Goal: Information Seeking & Learning: Learn about a topic

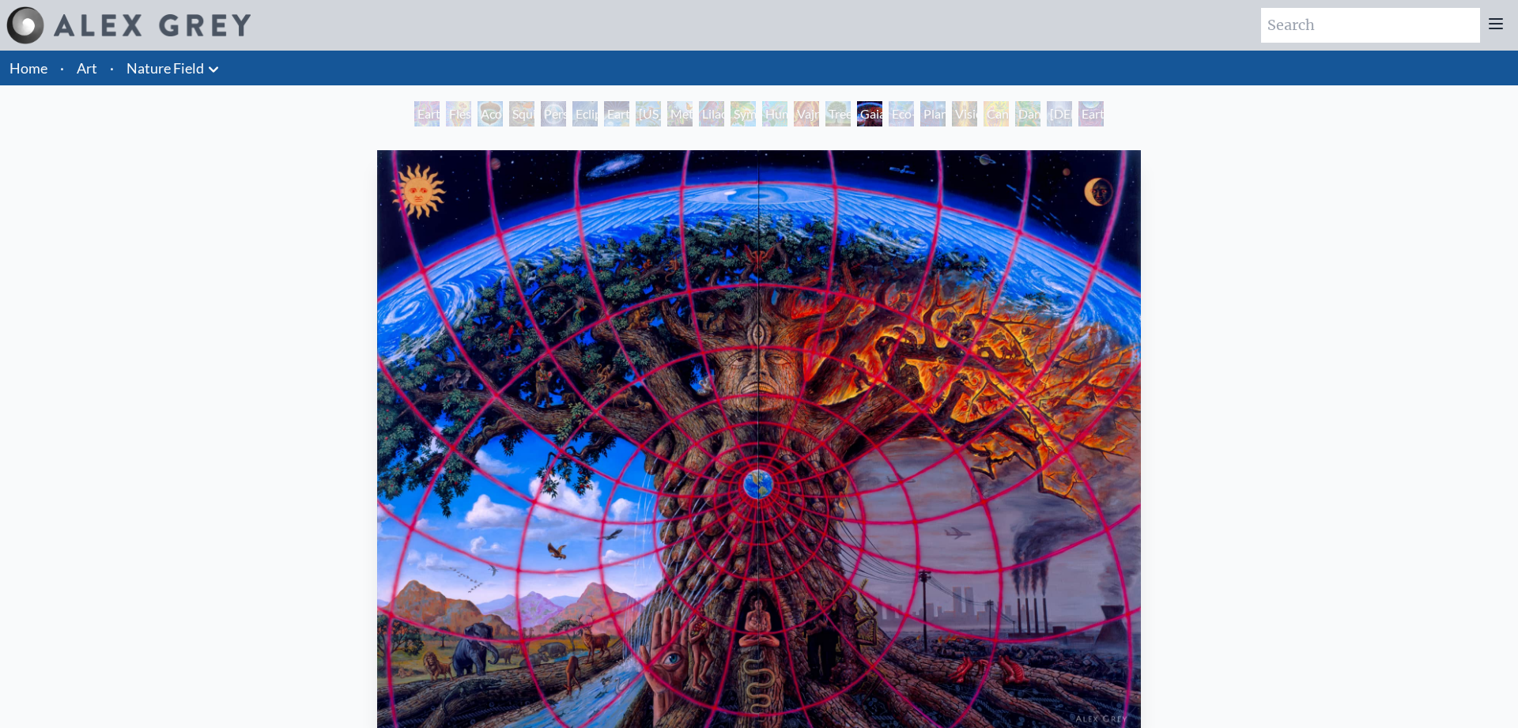
click at [98, 61] on li "Art" at bounding box center [86, 68] width 33 height 35
click at [17, 74] on link "Home" at bounding box center [28, 67] width 38 height 17
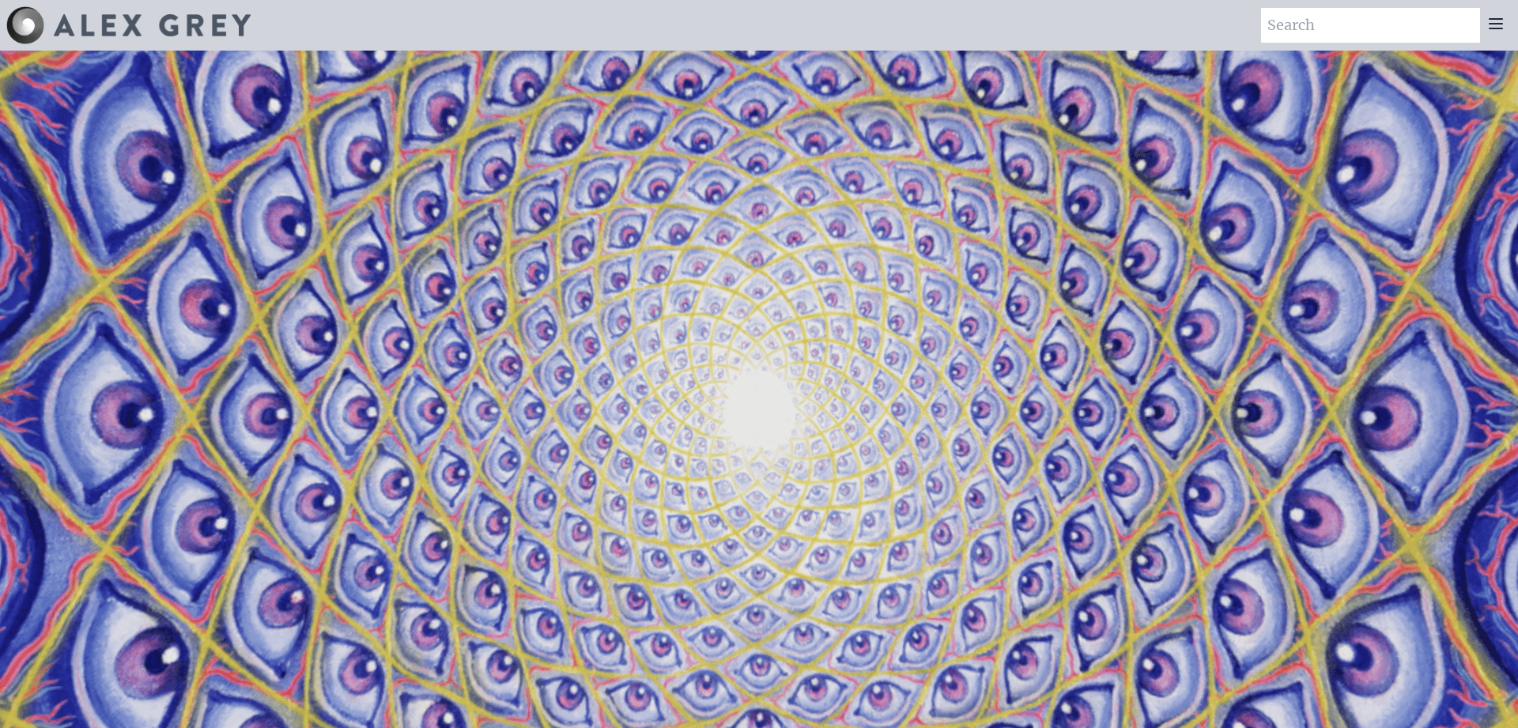
click at [250, 152] on video "Your browser does not support the video tag." at bounding box center [759, 415] width 1582 height 890
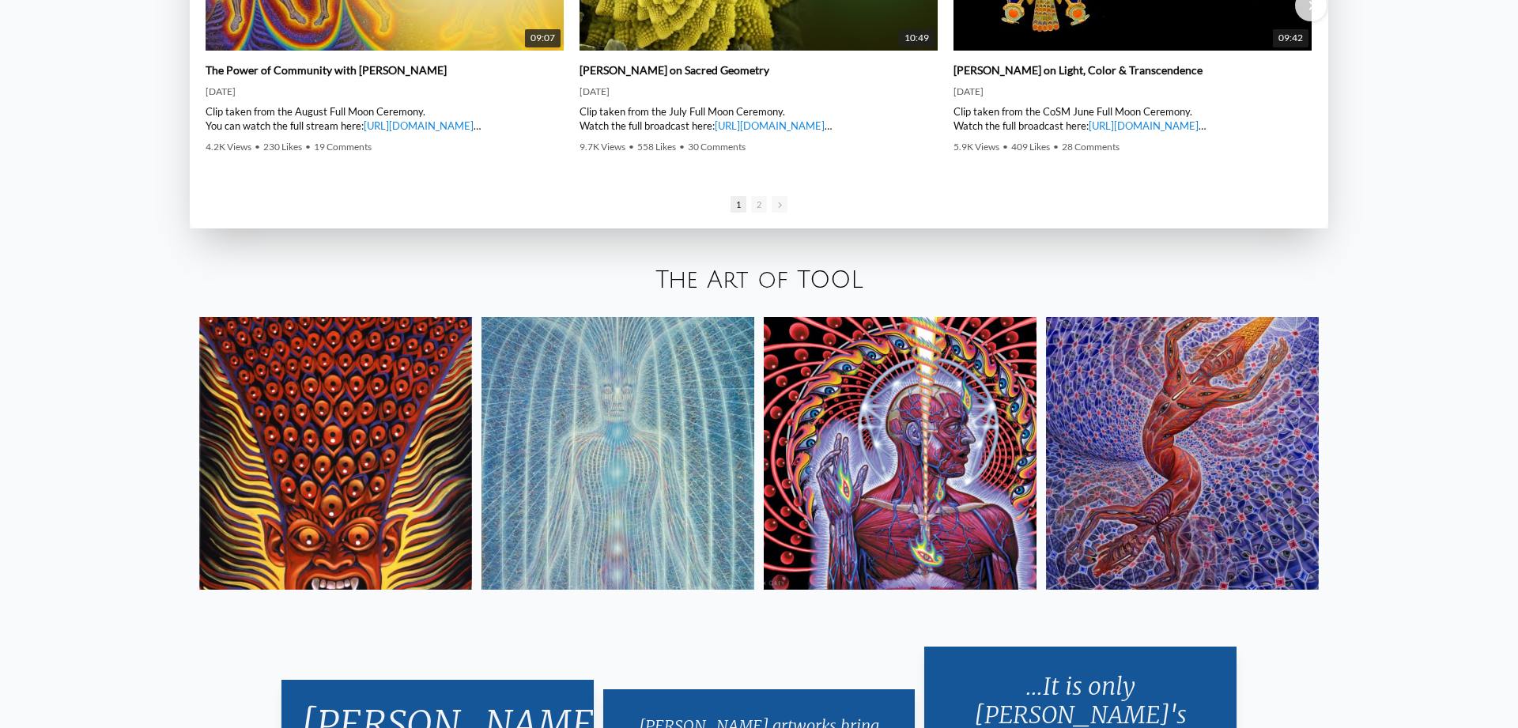
scroll to position [3028, 0]
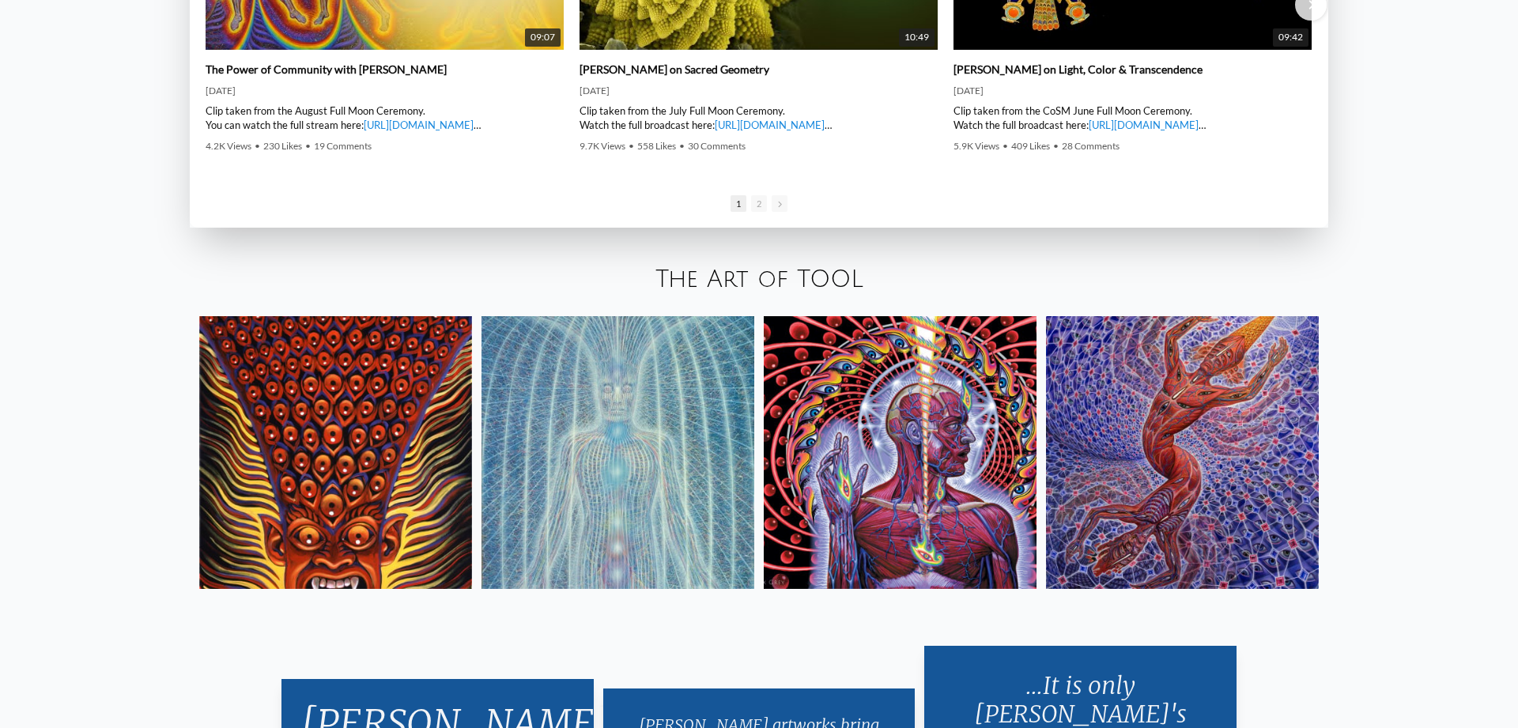
click at [657, 416] on img at bounding box center [618, 452] width 273 height 273
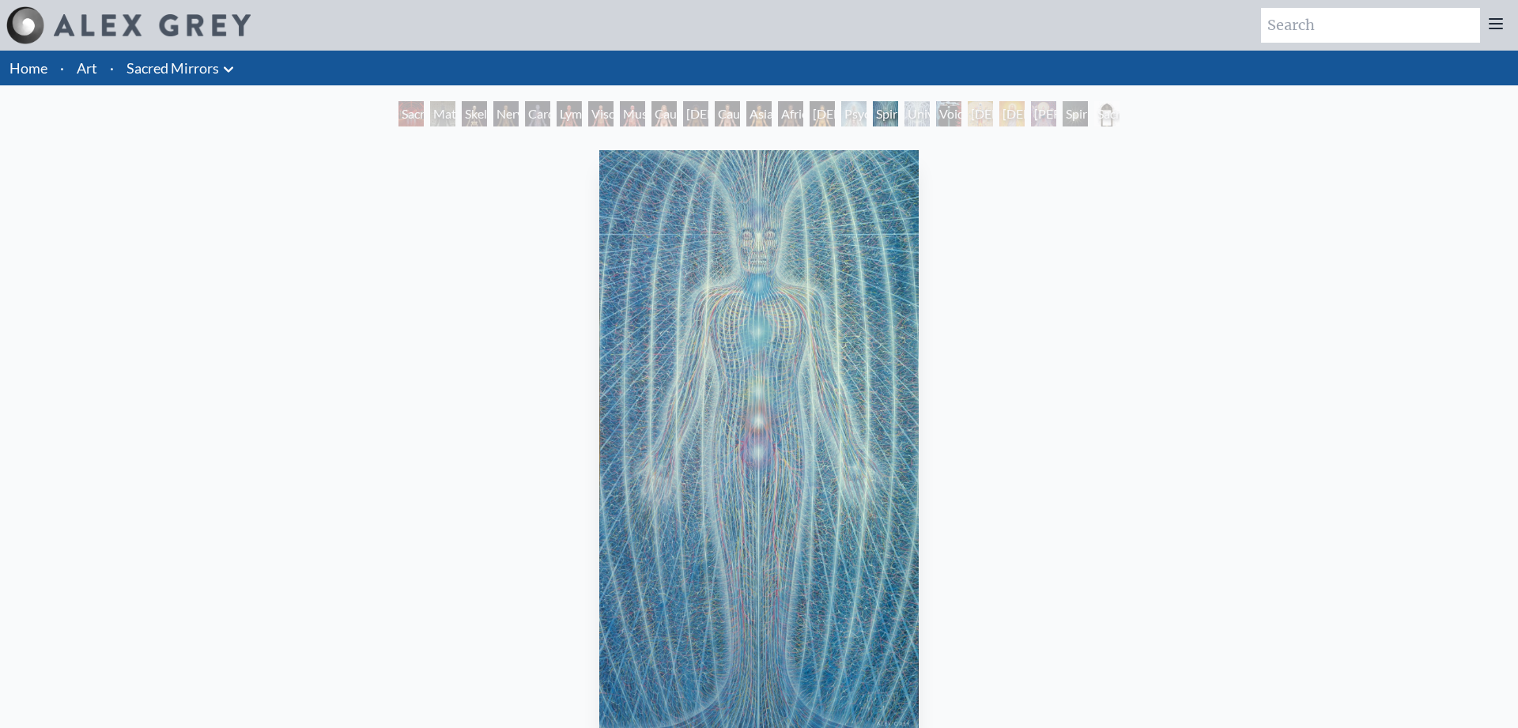
click at [399, 108] on div "Sacred Mirrors Room, [GEOGRAPHIC_DATA]" at bounding box center [411, 113] width 25 height 25
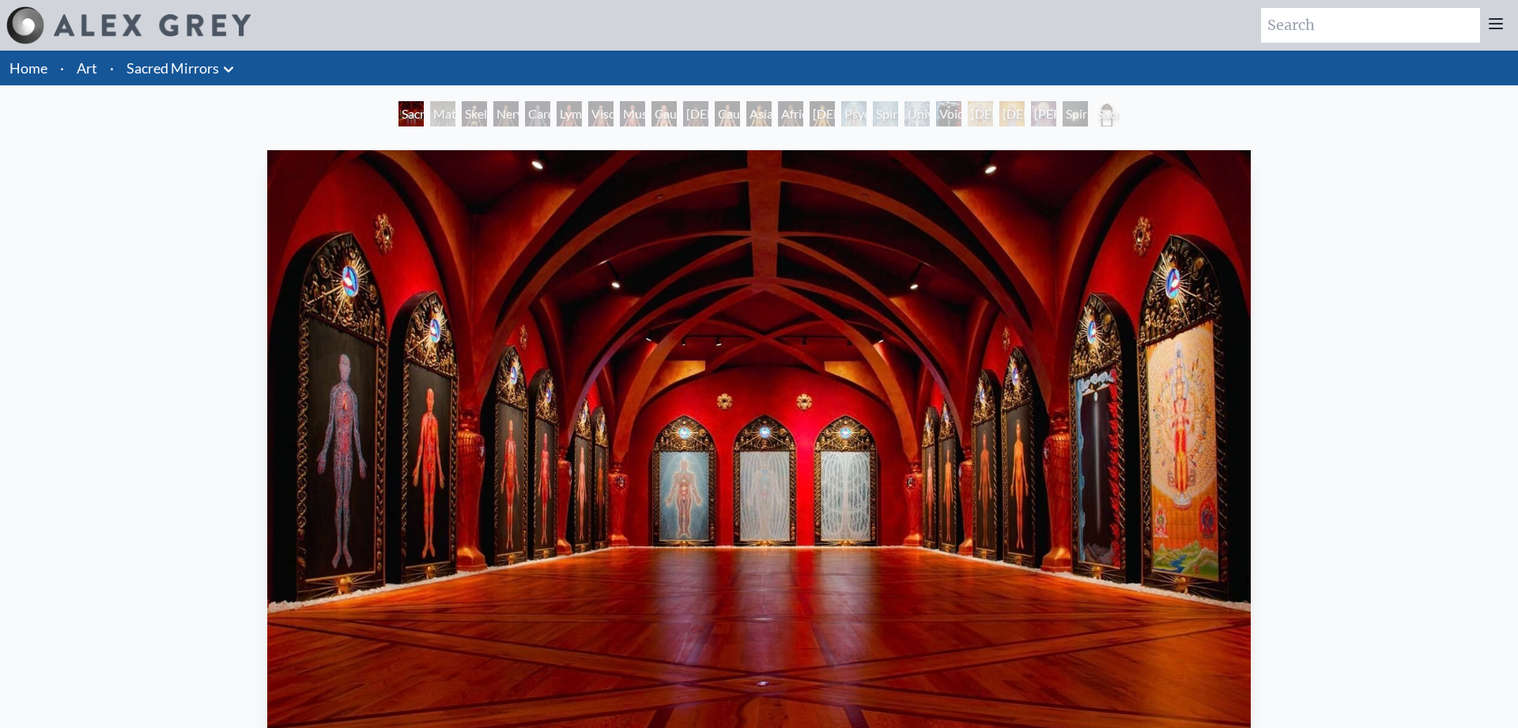
click at [432, 111] on div "Material World" at bounding box center [442, 113] width 25 height 25
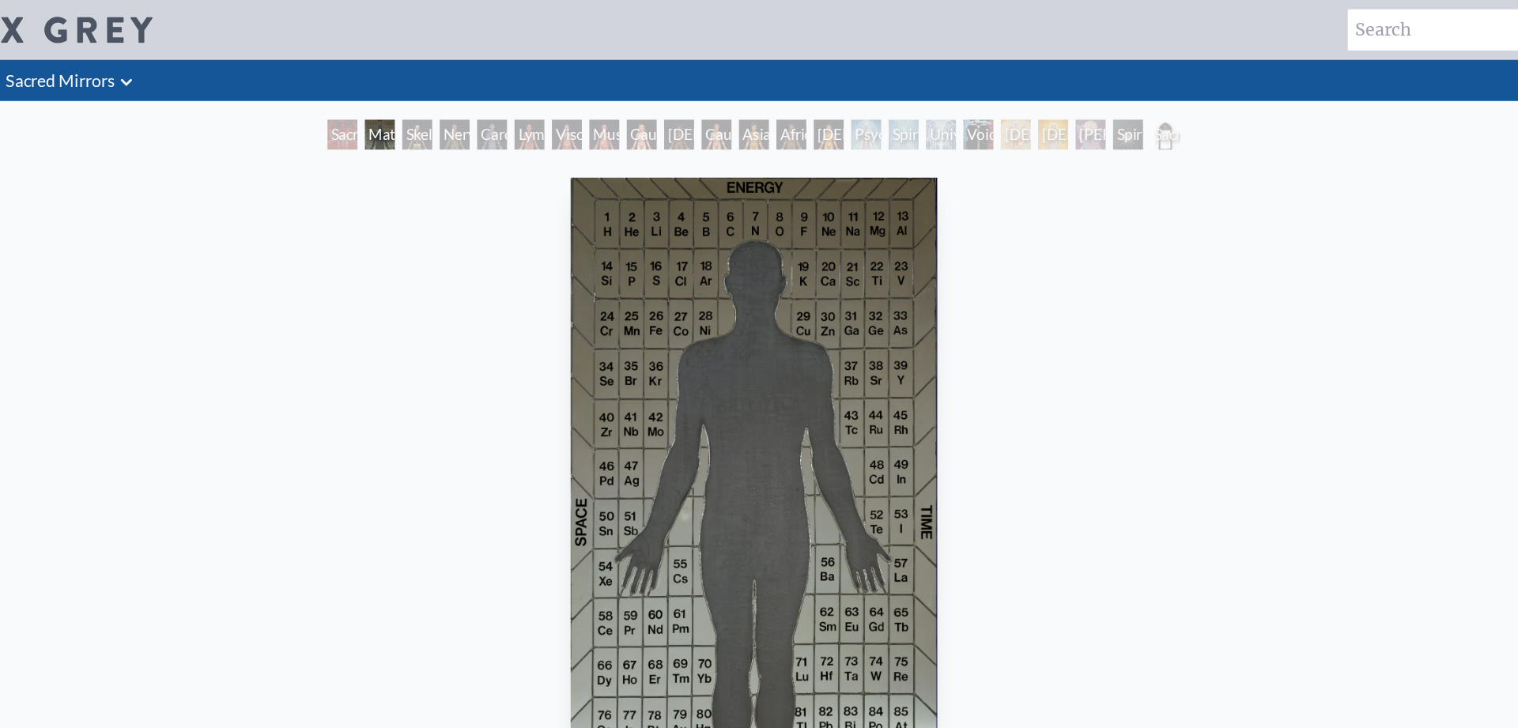
click at [462, 120] on div "Skeletal System" at bounding box center [474, 113] width 25 height 25
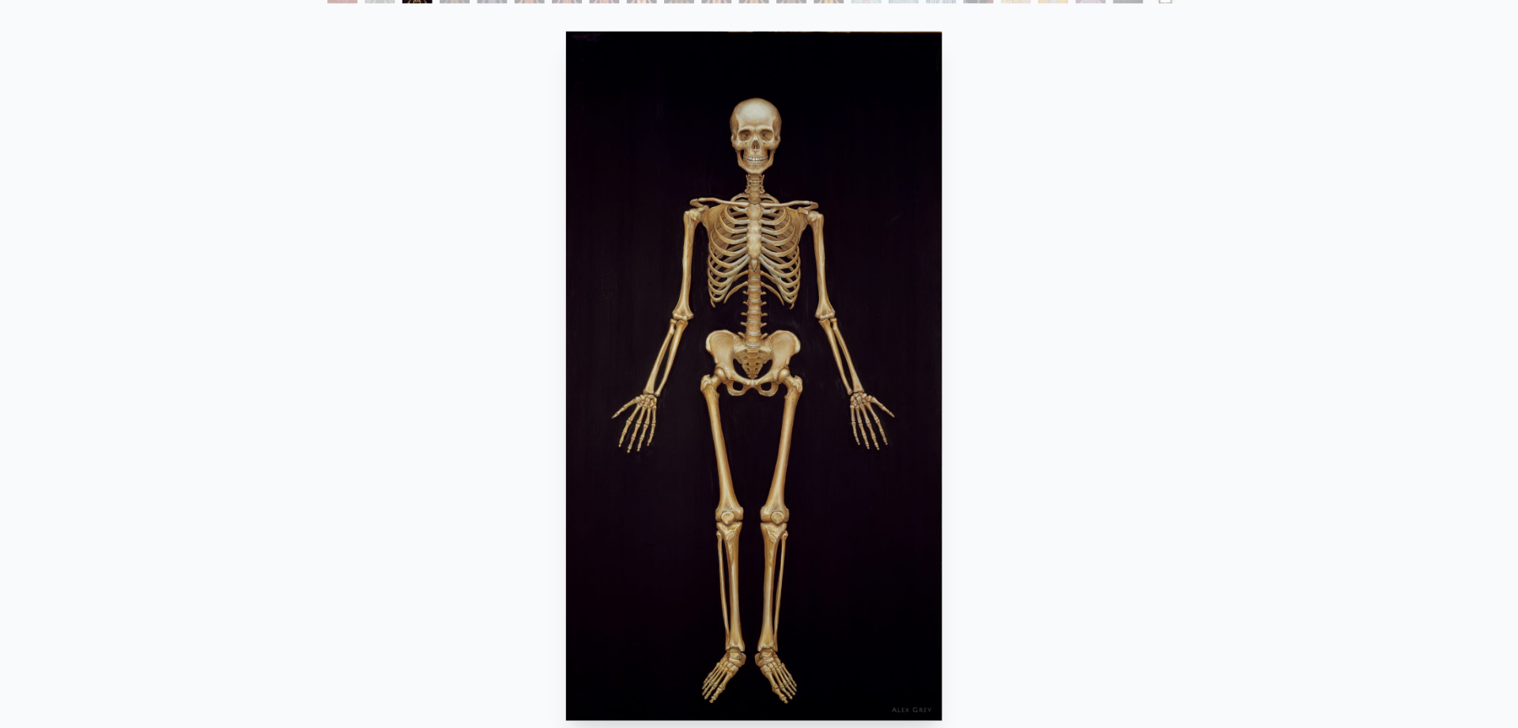
scroll to position [18, 0]
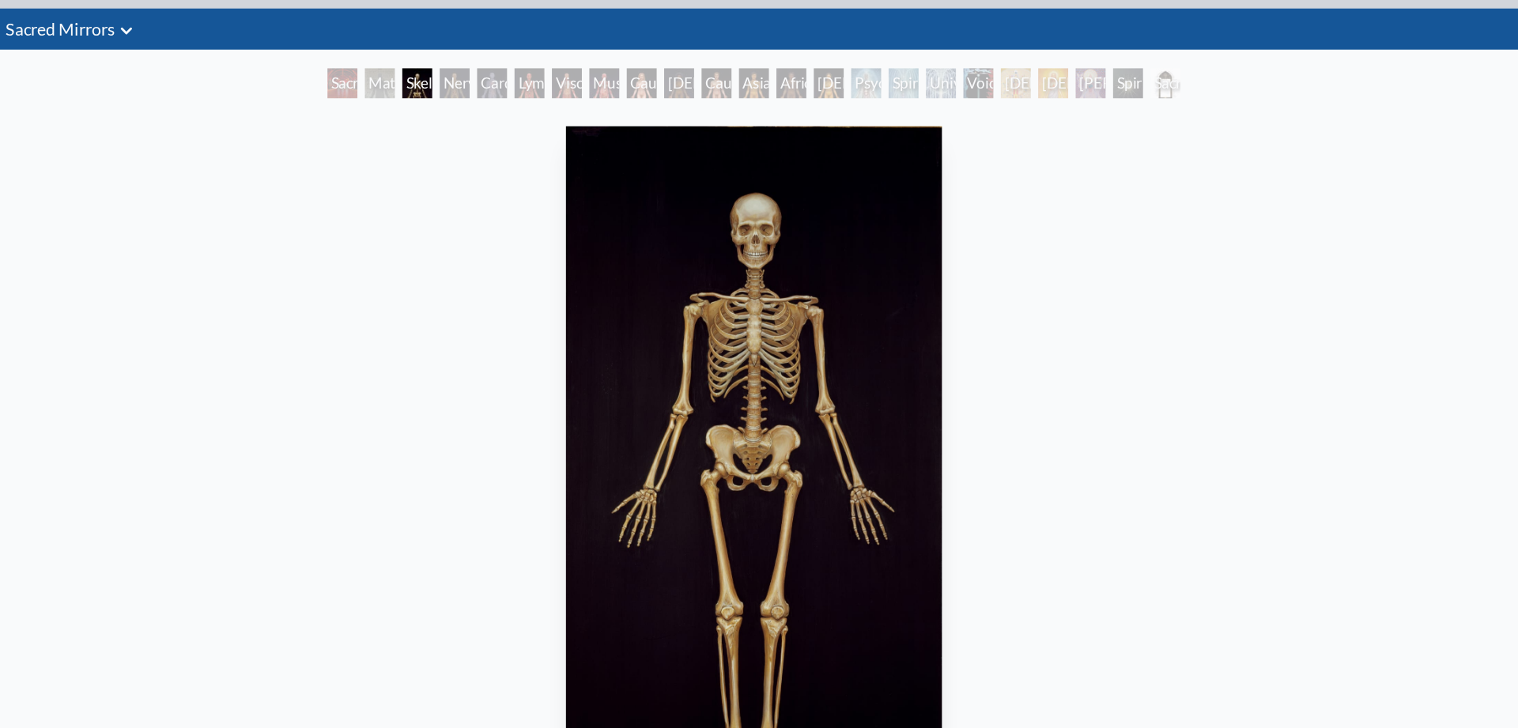
click at [519, 100] on div "Nervous System" at bounding box center [505, 95] width 25 height 25
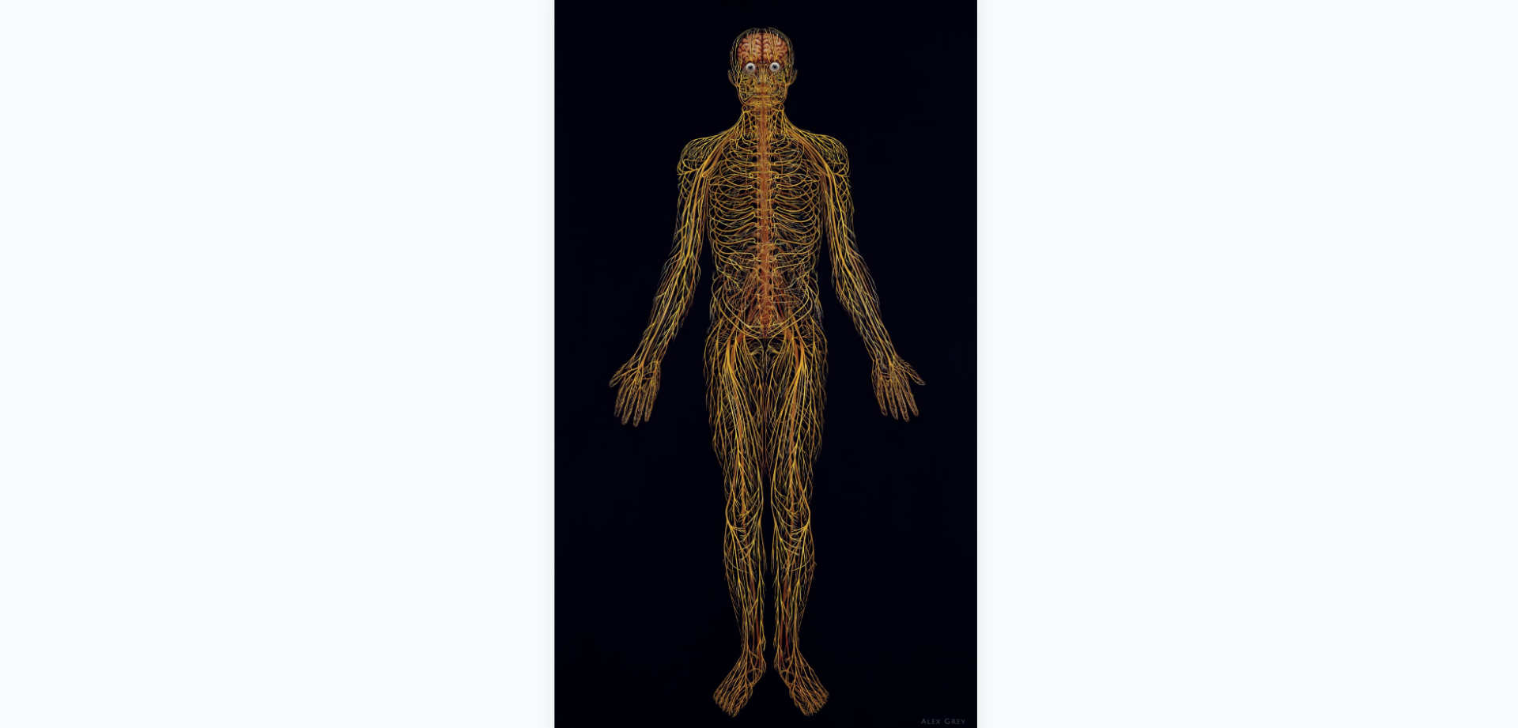
scroll to position [17, 0]
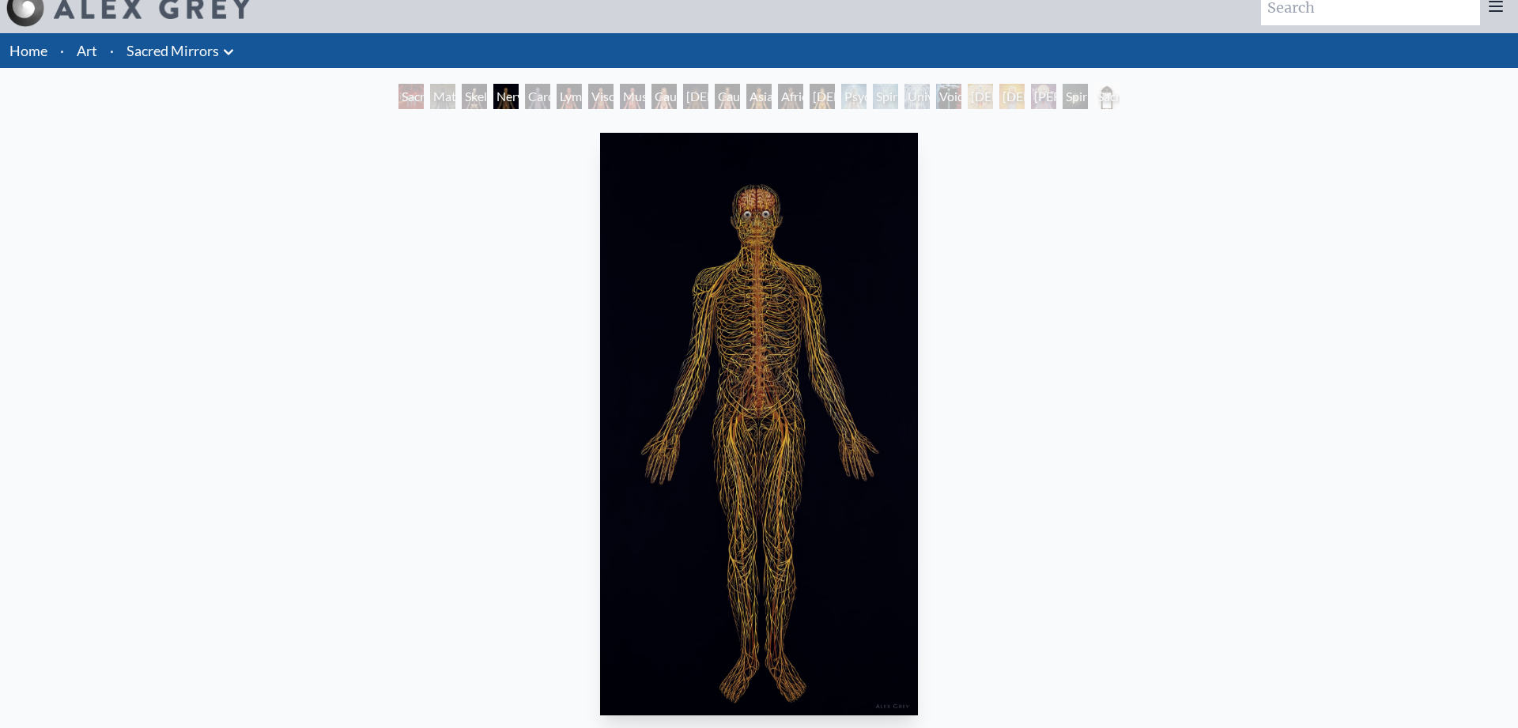
click at [525, 102] on div "Cardiovascular System" at bounding box center [537, 96] width 25 height 25
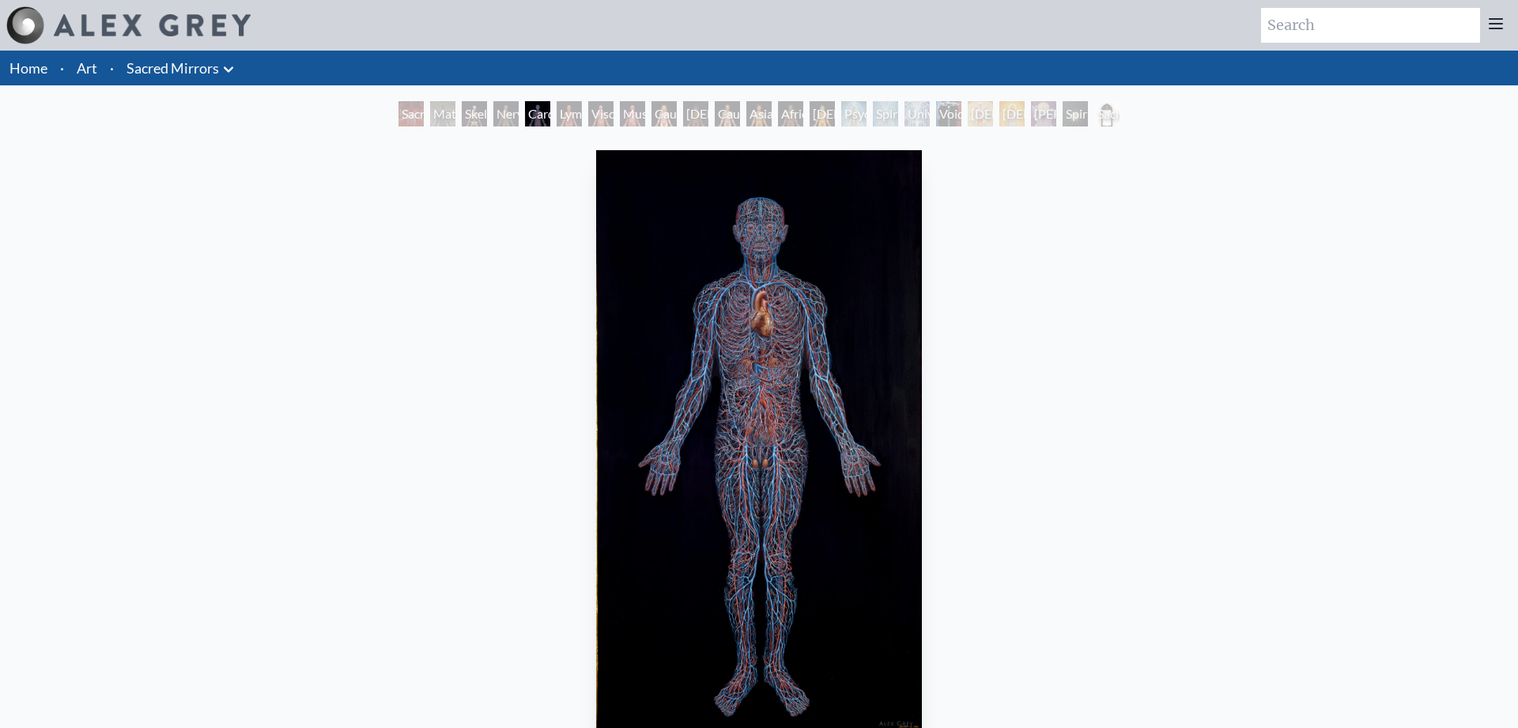
click at [558, 121] on div "Lymphatic System" at bounding box center [569, 113] width 25 height 25
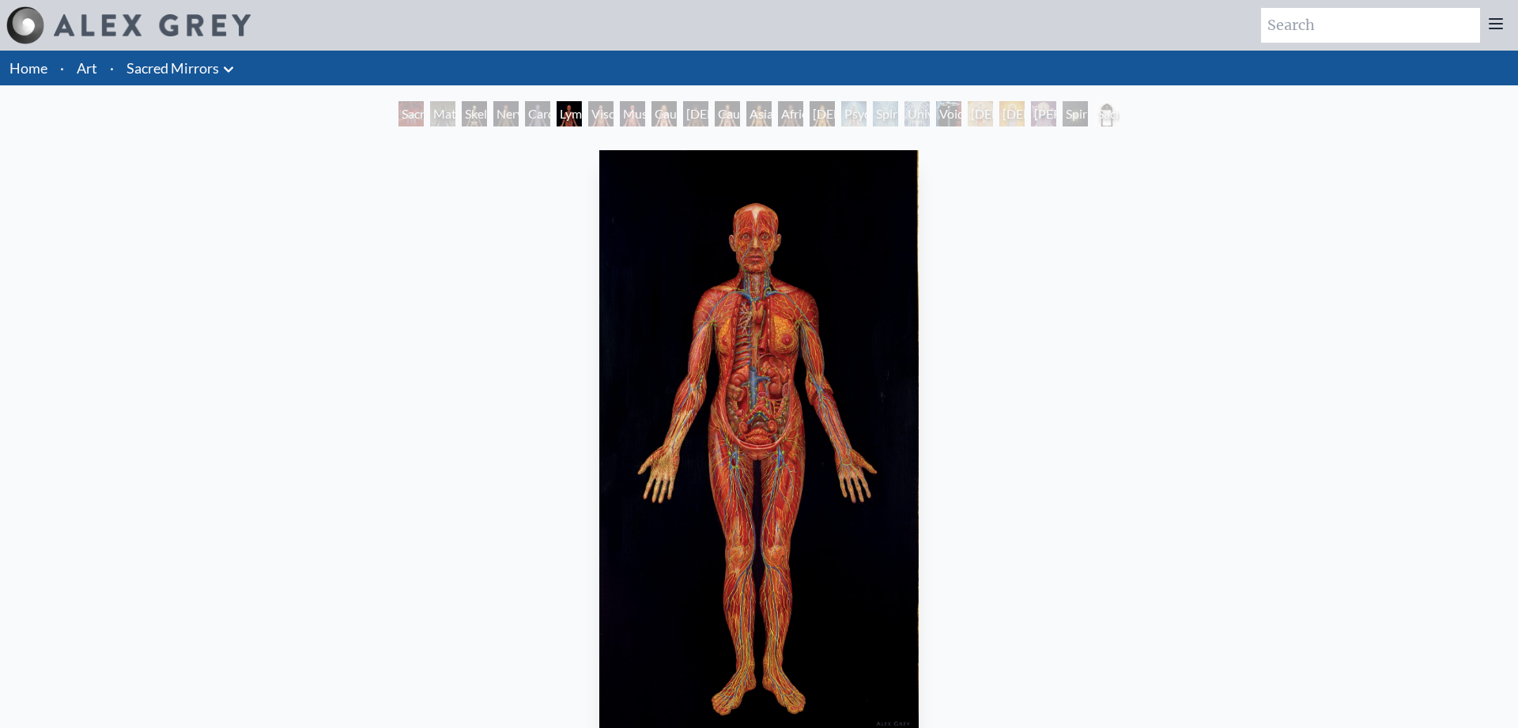
click at [599, 119] on div "Viscera" at bounding box center [600, 113] width 25 height 25
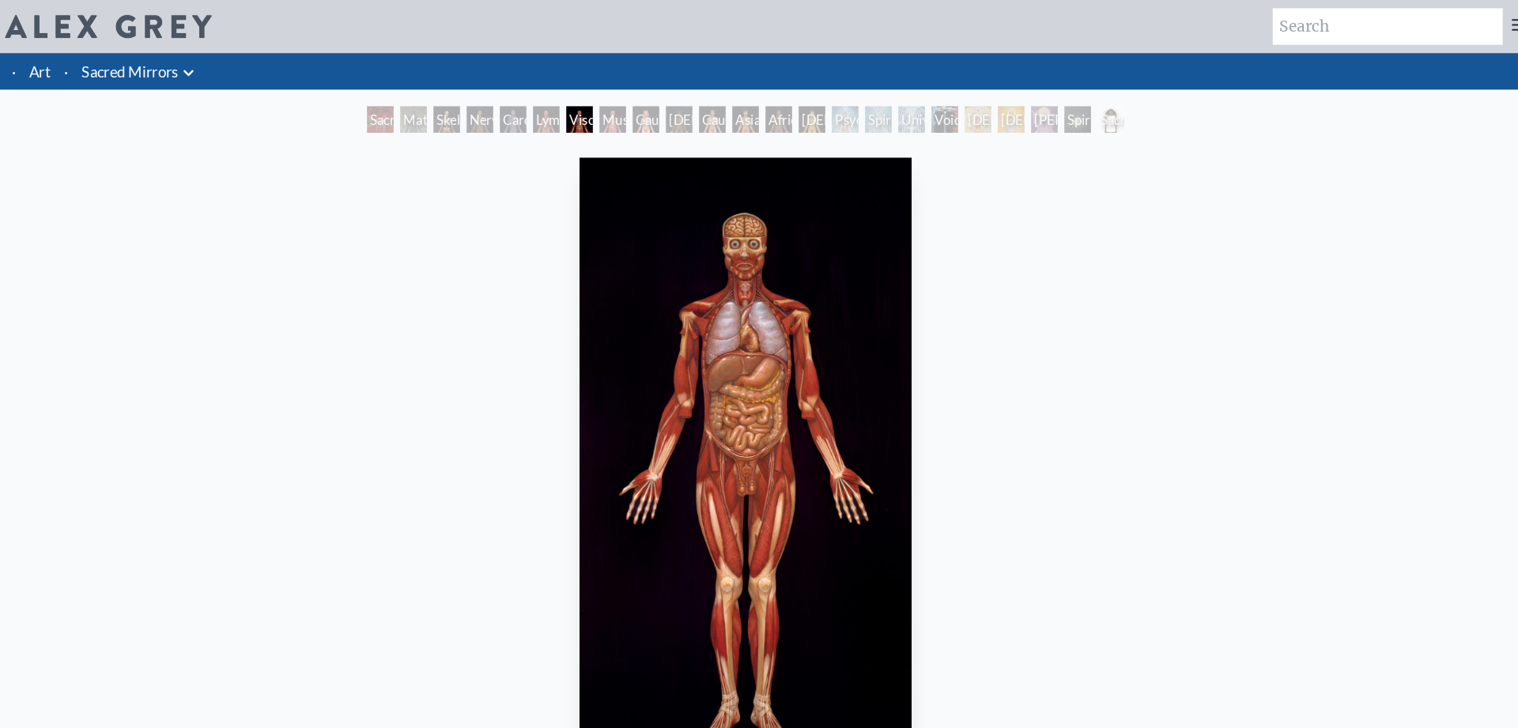
click at [645, 120] on div "Muscle System" at bounding box center [632, 113] width 25 height 25
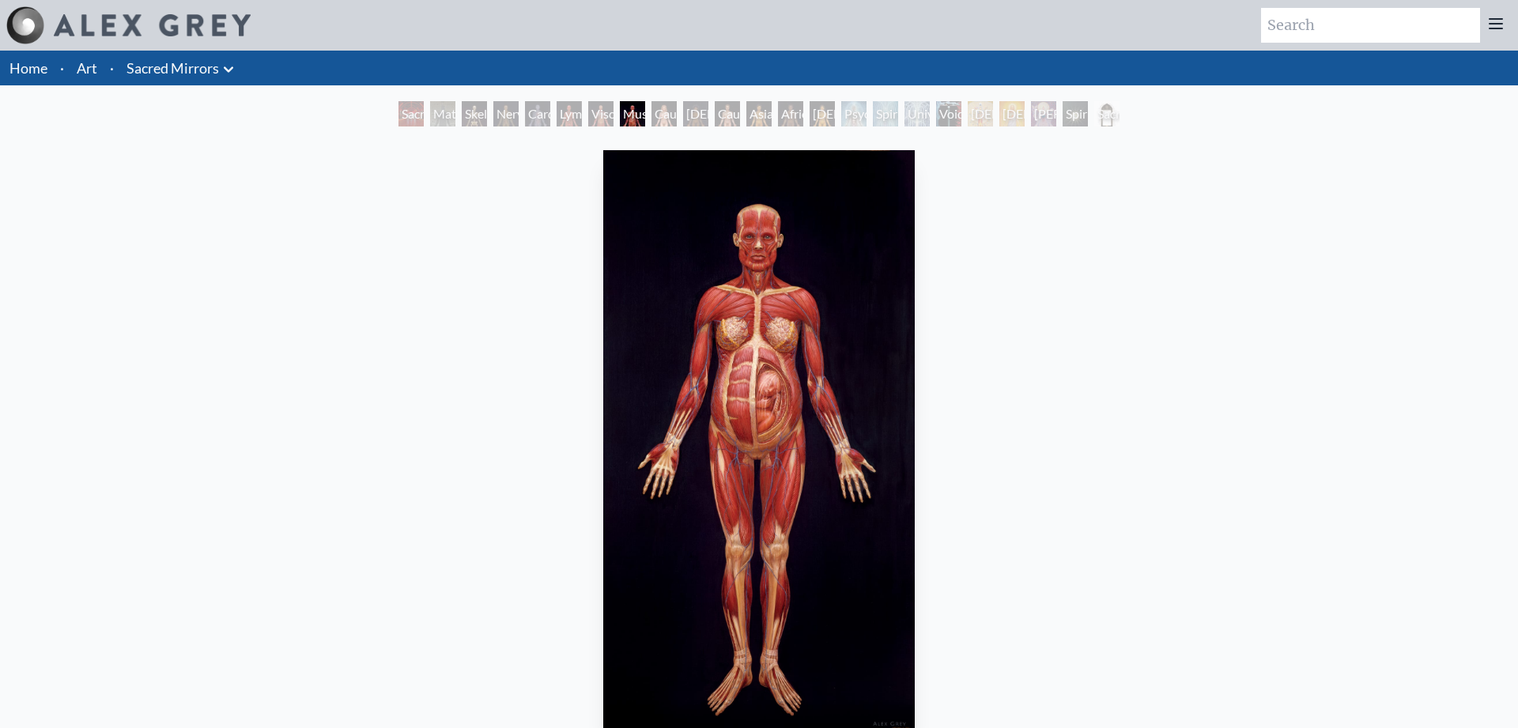
click at [652, 120] on div "Caucasian Woman" at bounding box center [664, 113] width 25 height 25
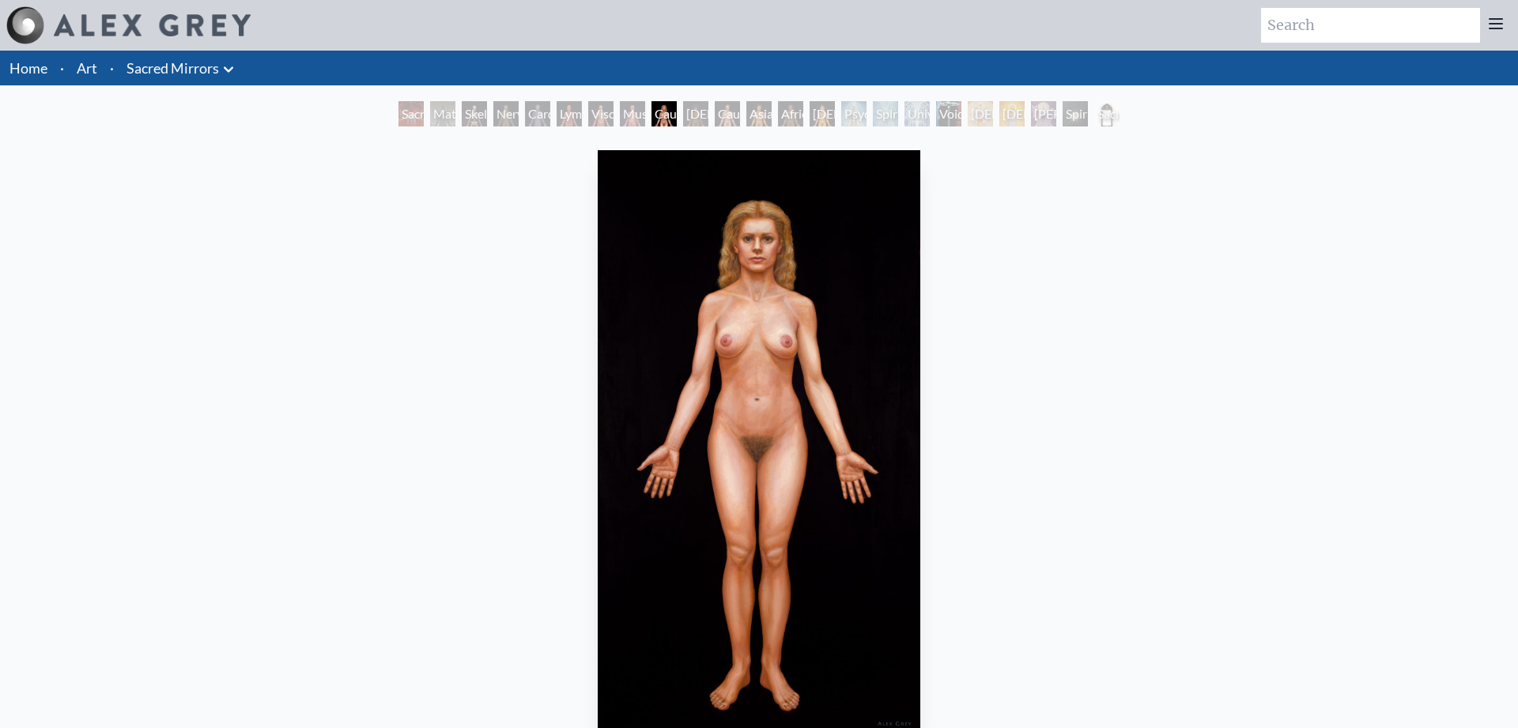
click at [693, 121] on div "African Woman" at bounding box center [695, 113] width 25 height 25
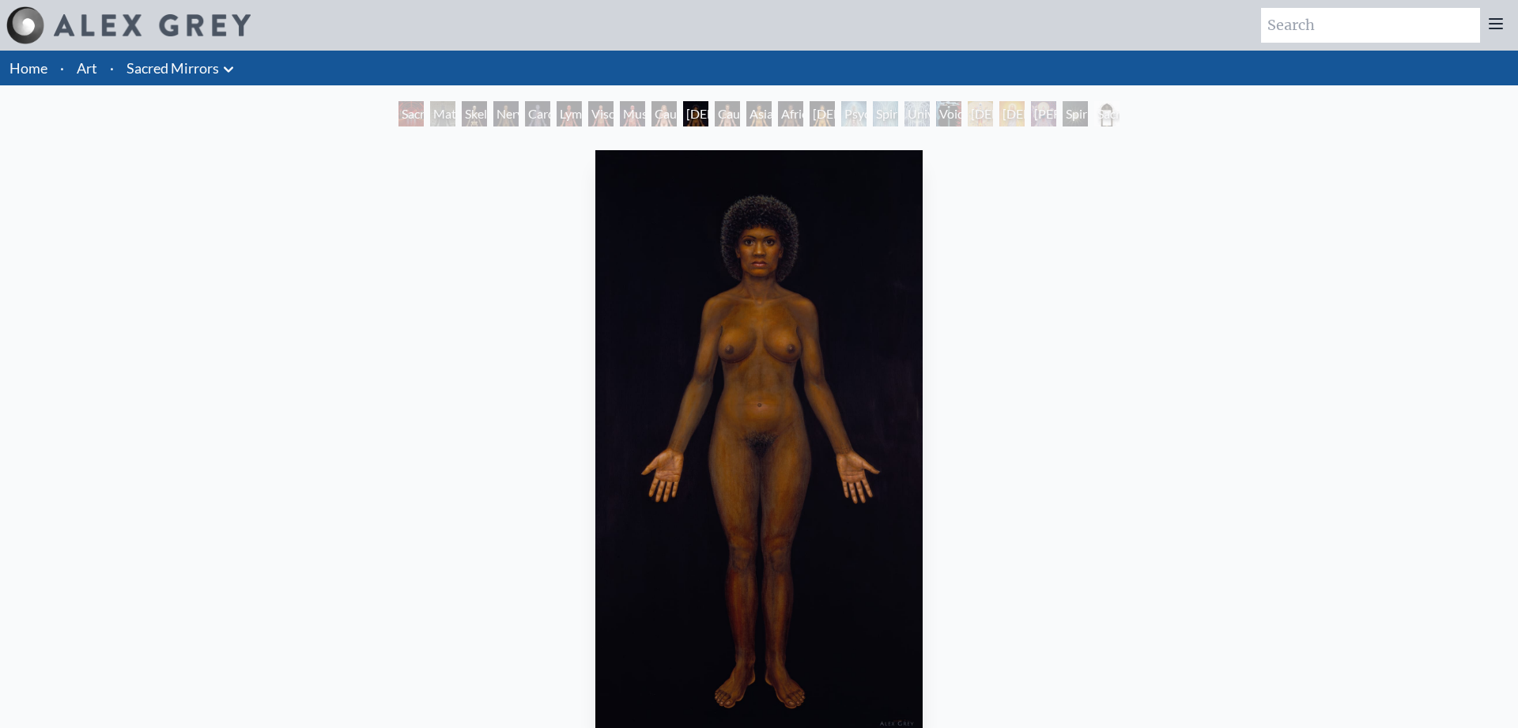
click at [748, 119] on div "Asian Man" at bounding box center [758, 113] width 25 height 25
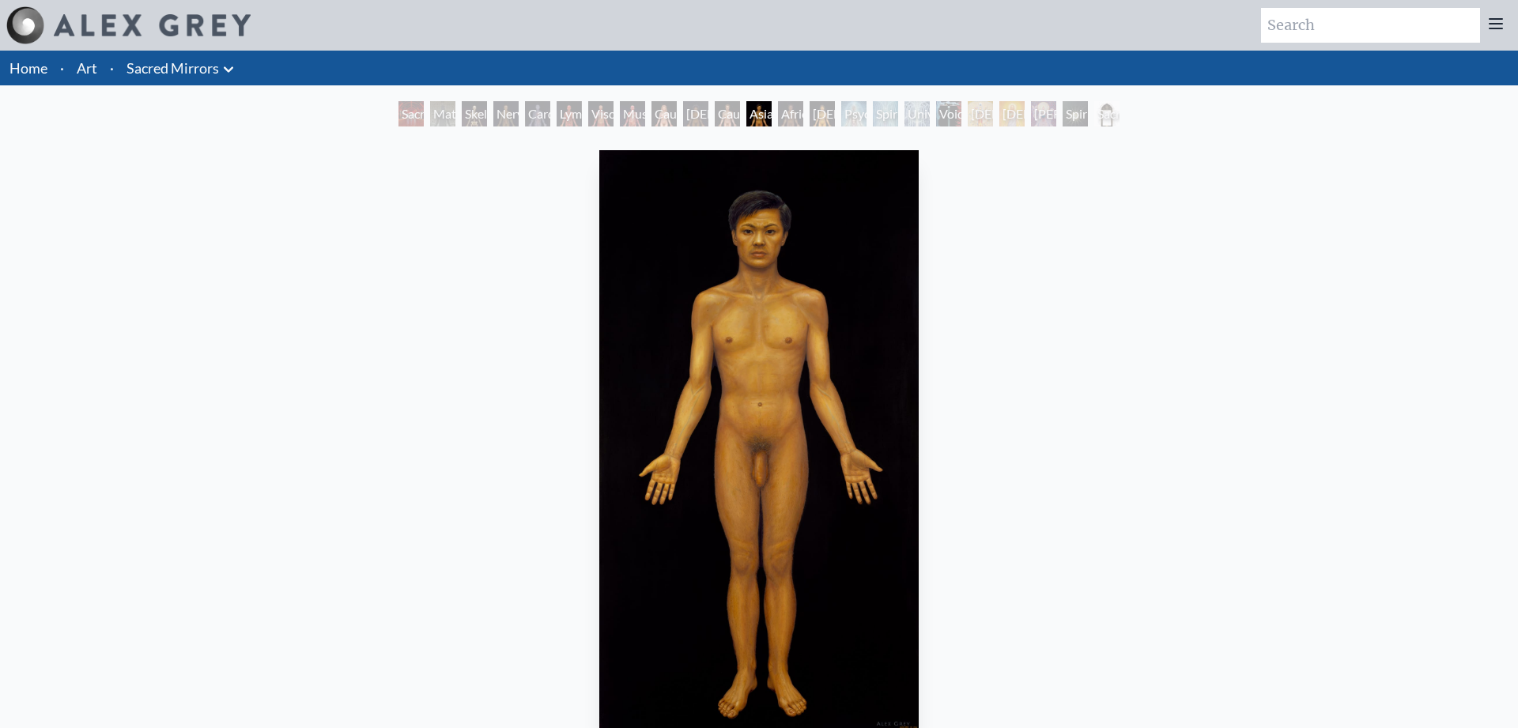
click at [803, 122] on div "African Man" at bounding box center [790, 113] width 25 height 25
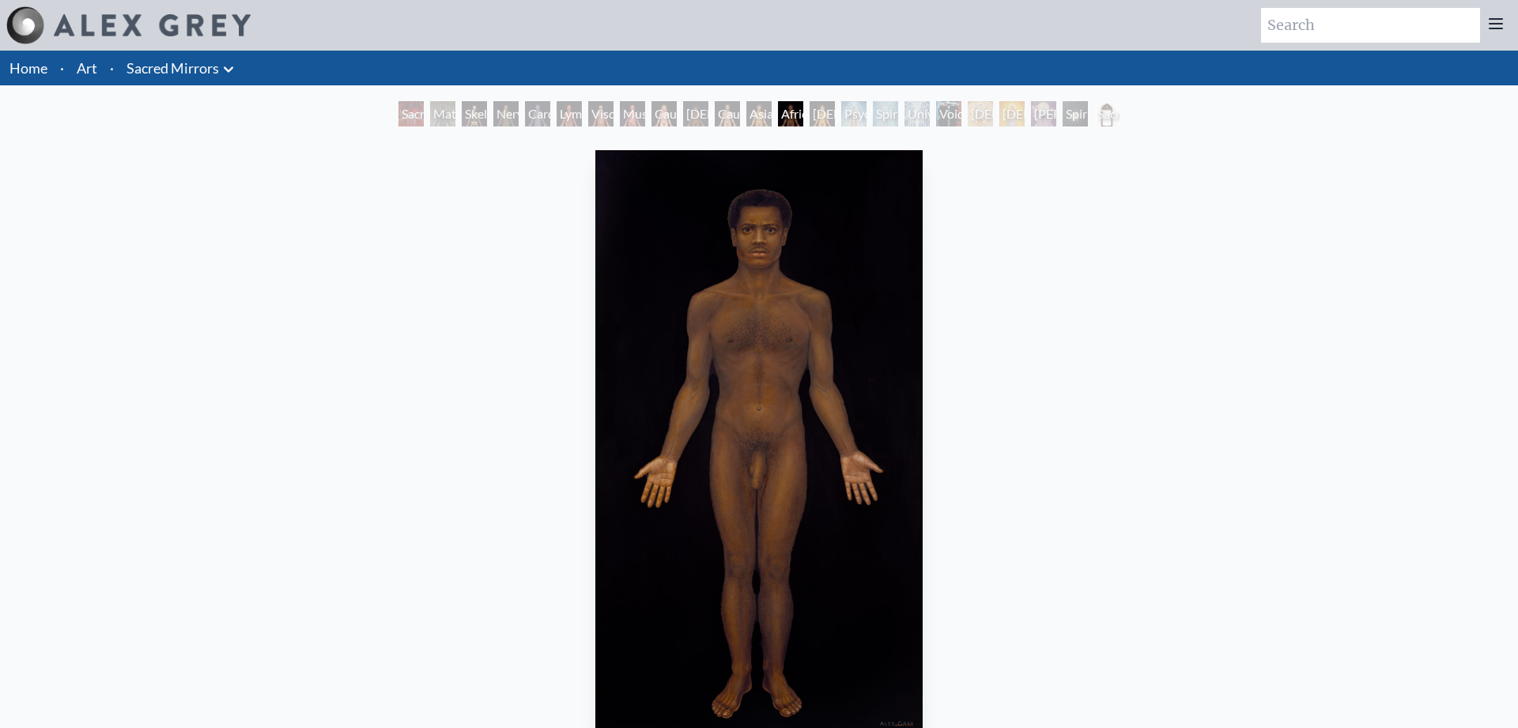
click at [772, 115] on div "Asian Man" at bounding box center [758, 113] width 25 height 25
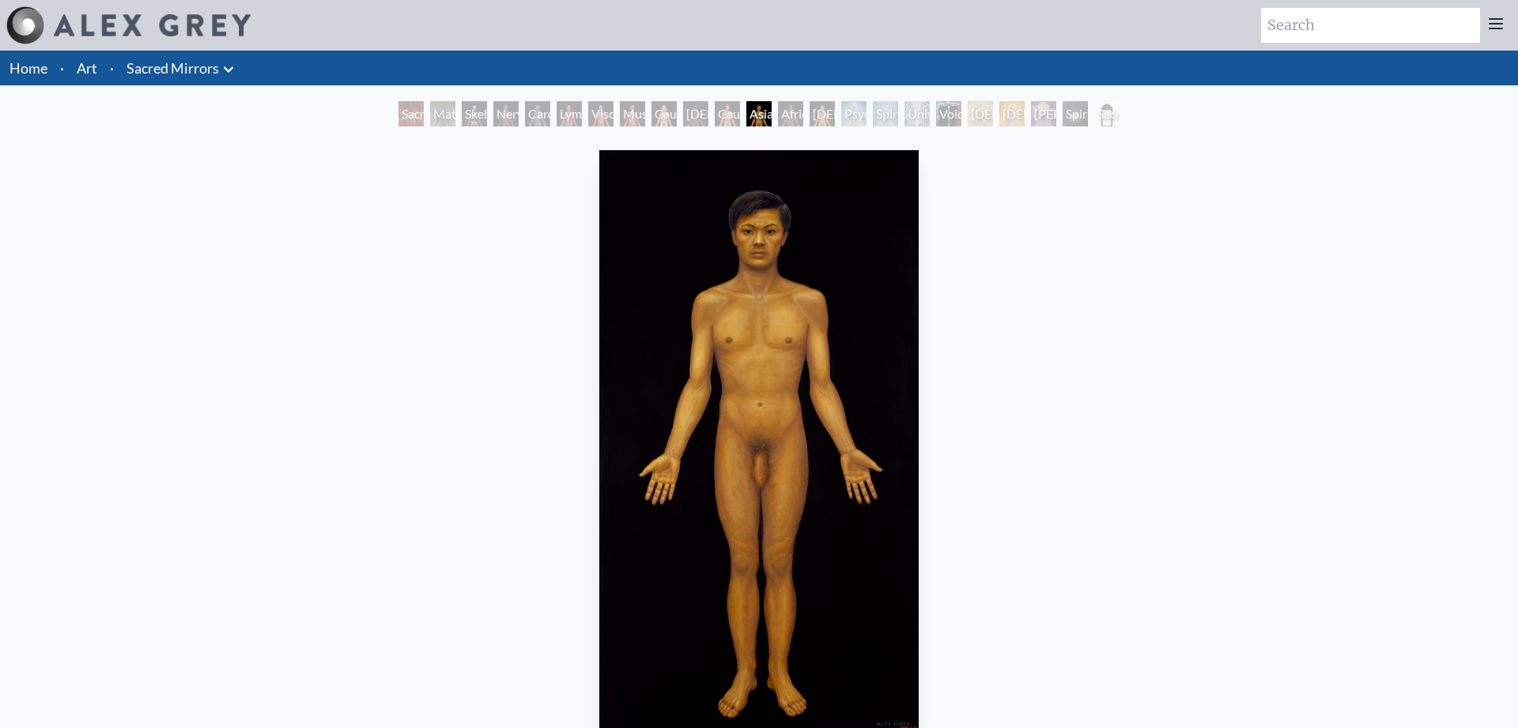
click at [695, 121] on div "African Woman" at bounding box center [695, 113] width 25 height 25
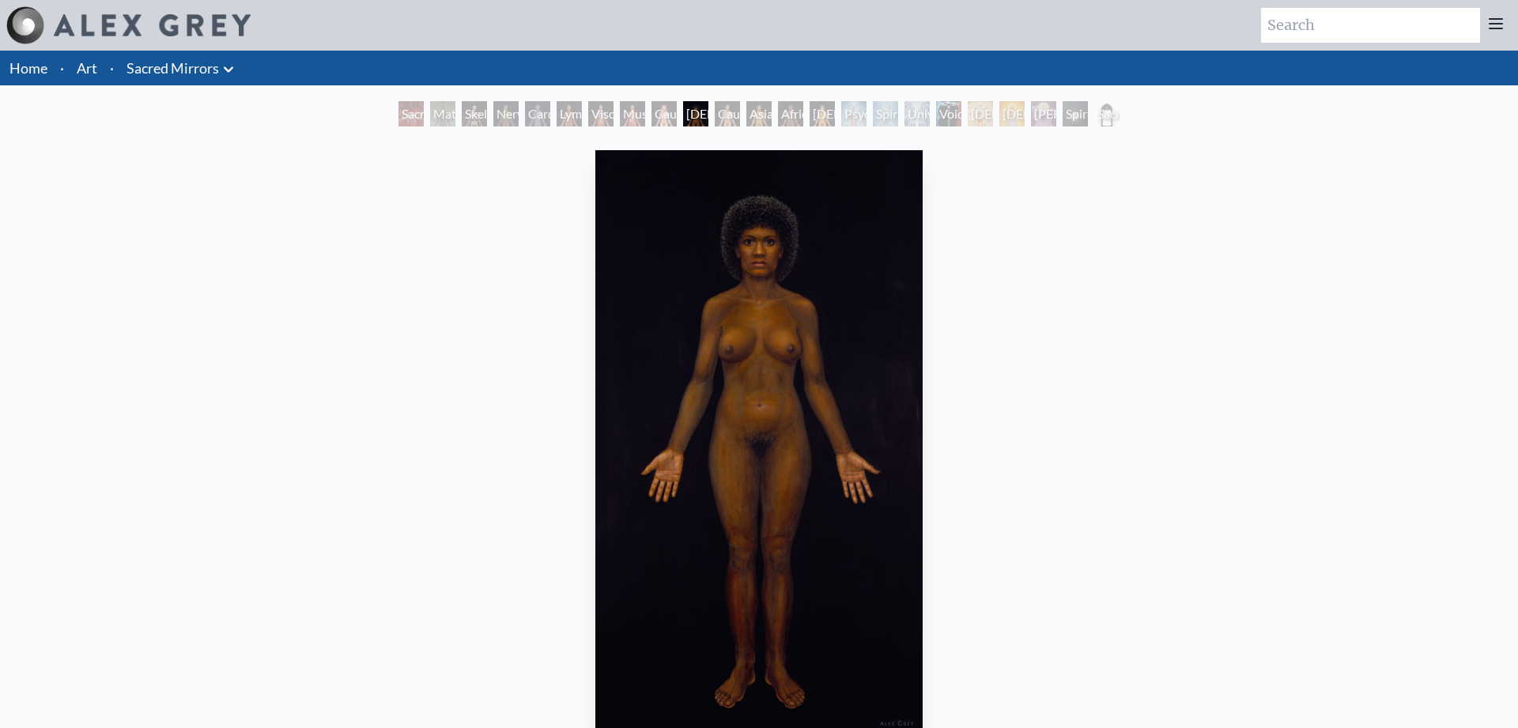
click at [803, 122] on div "African Man" at bounding box center [790, 113] width 25 height 25
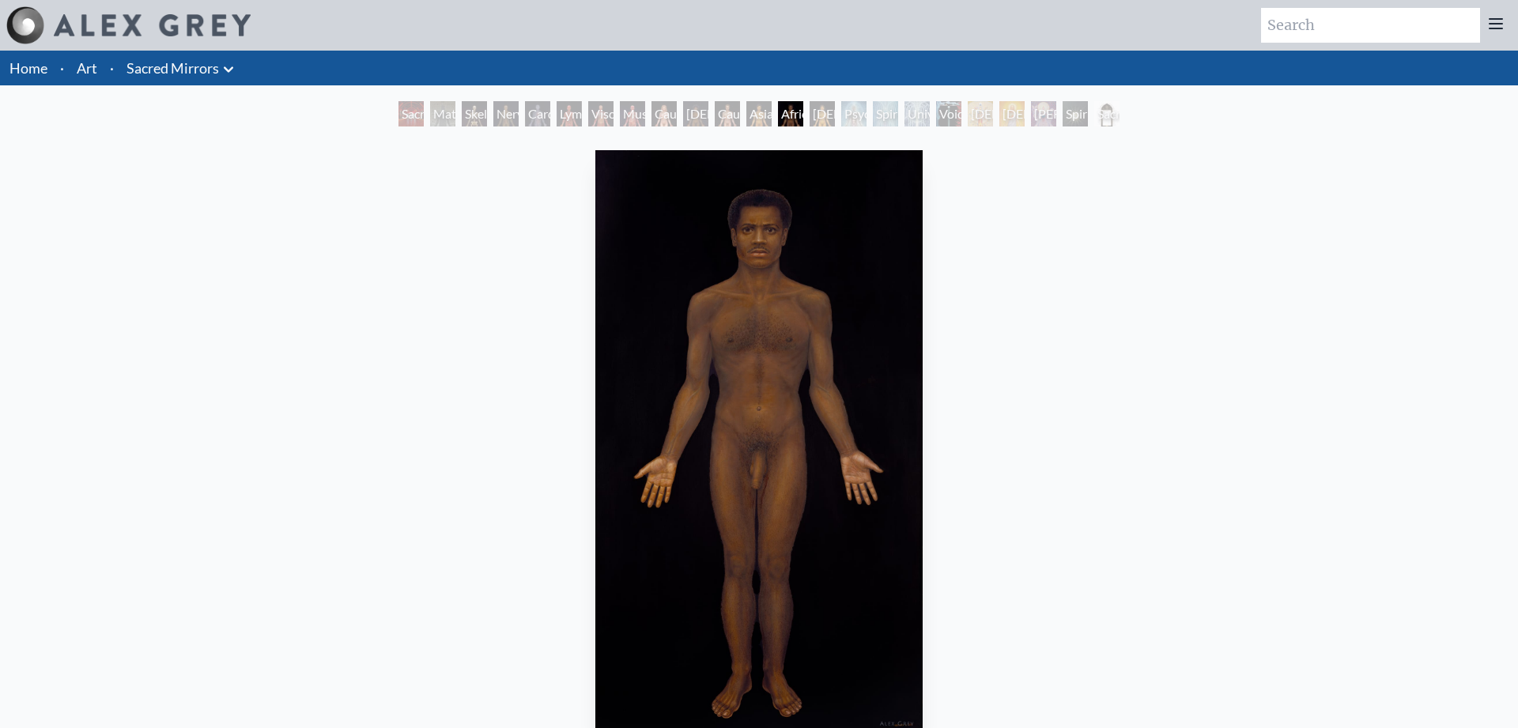
click at [853, 120] on div "Psychic Energy System" at bounding box center [853, 113] width 25 height 25
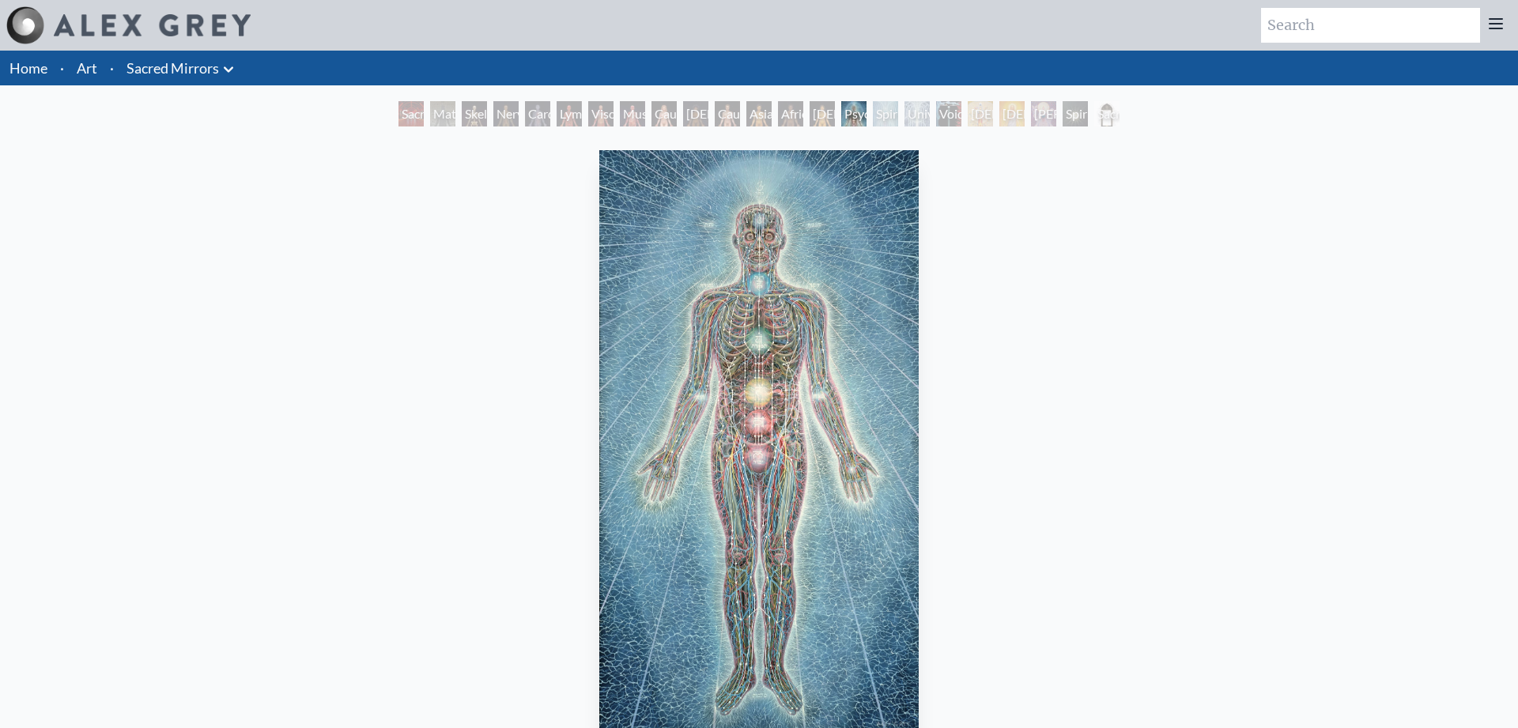
click at [758, 111] on div "Asian Man" at bounding box center [758, 113] width 25 height 25
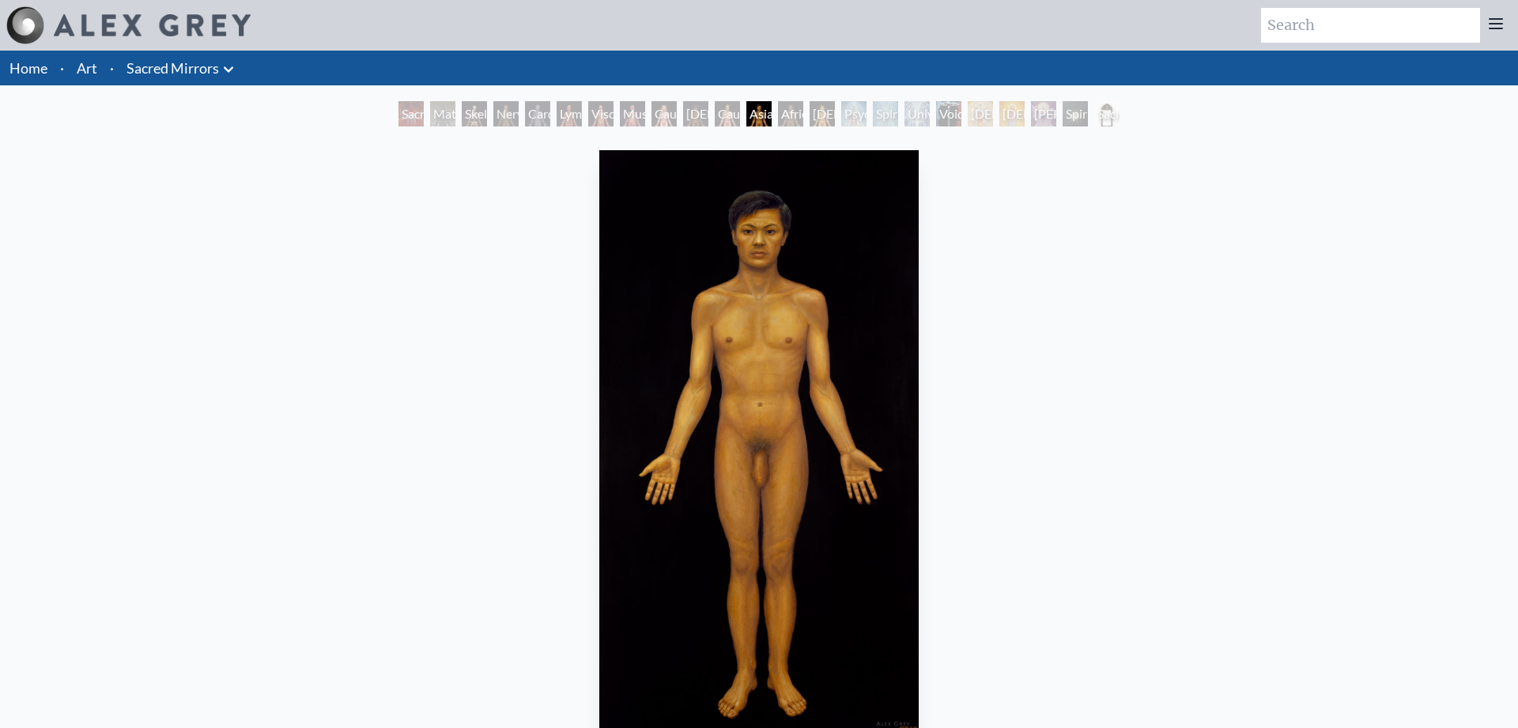
click at [796, 110] on div "African Man" at bounding box center [790, 113] width 25 height 25
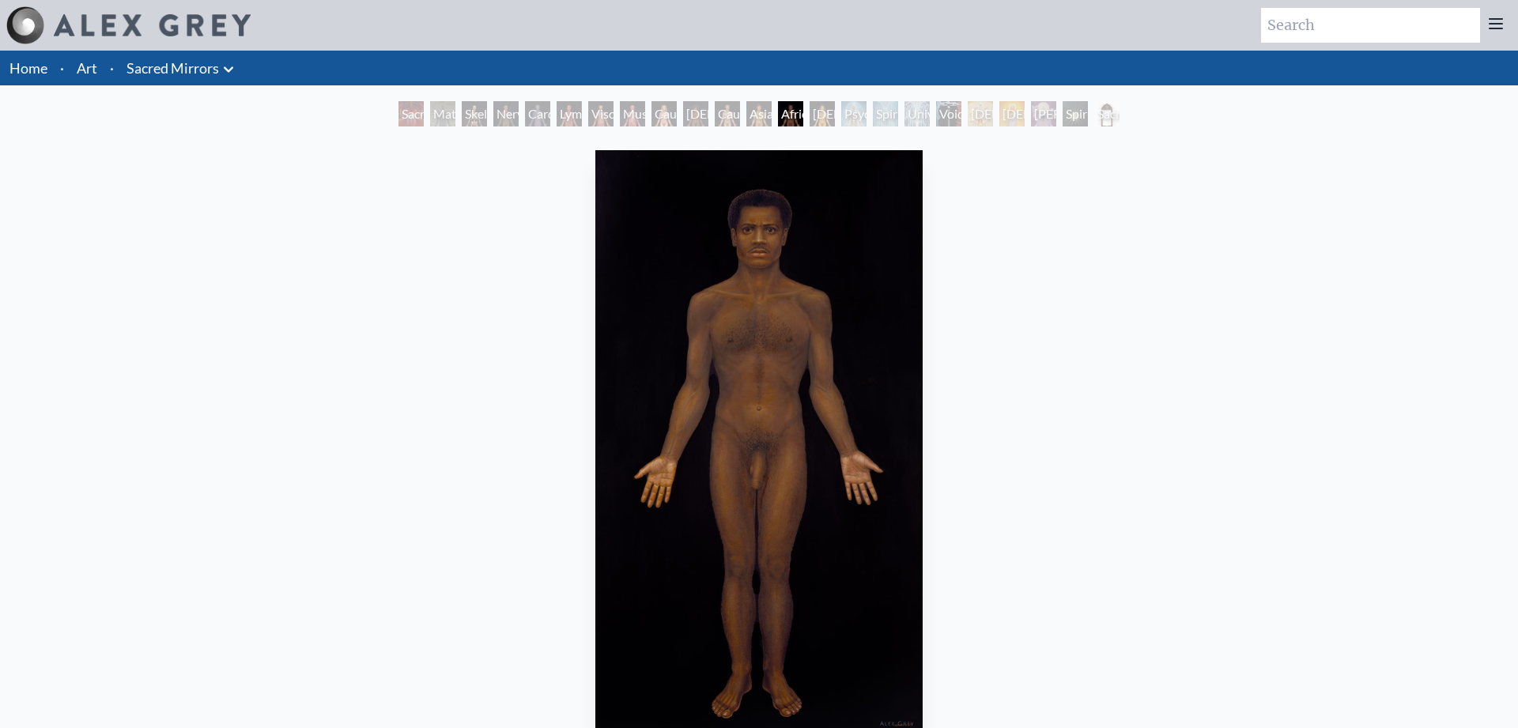
click at [841, 107] on div "Psychic Energy System" at bounding box center [853, 113] width 25 height 25
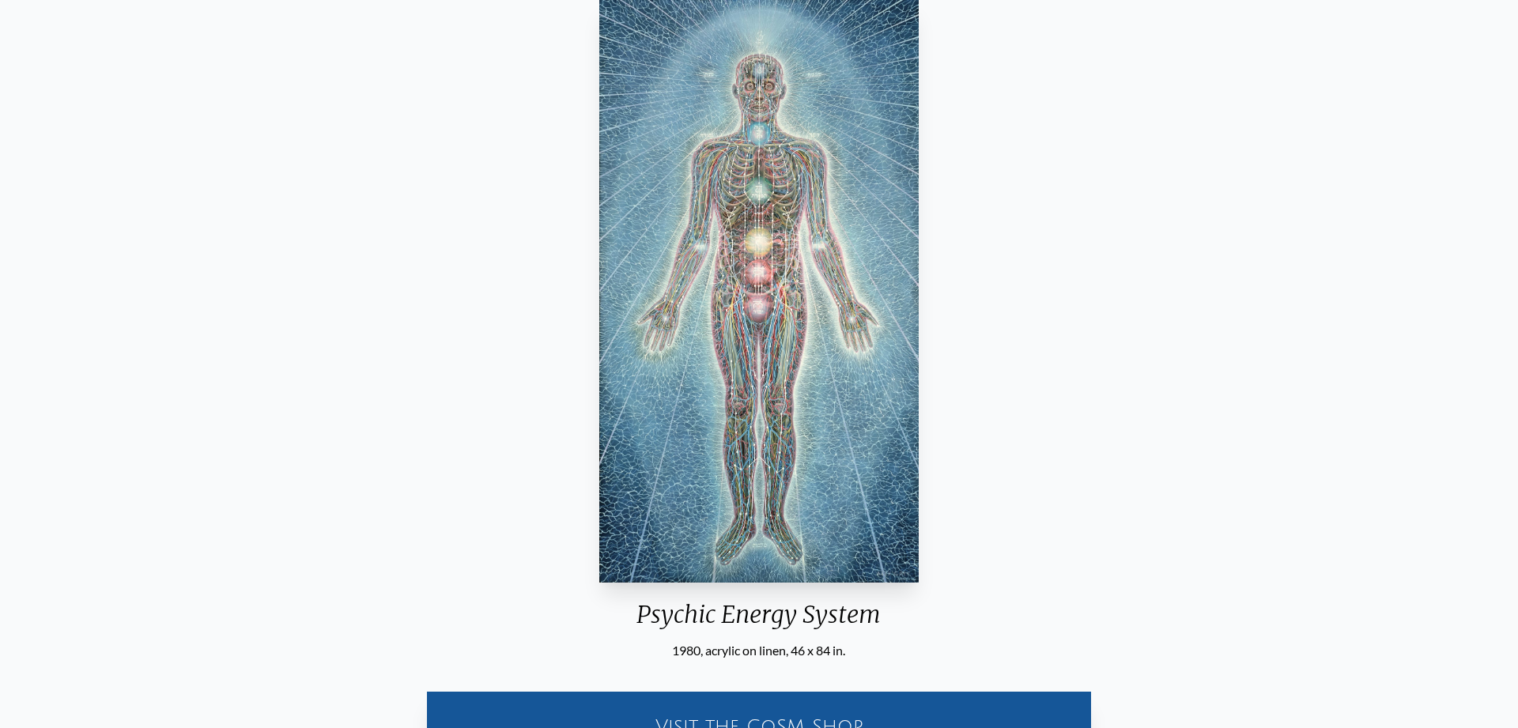
scroll to position [13, 0]
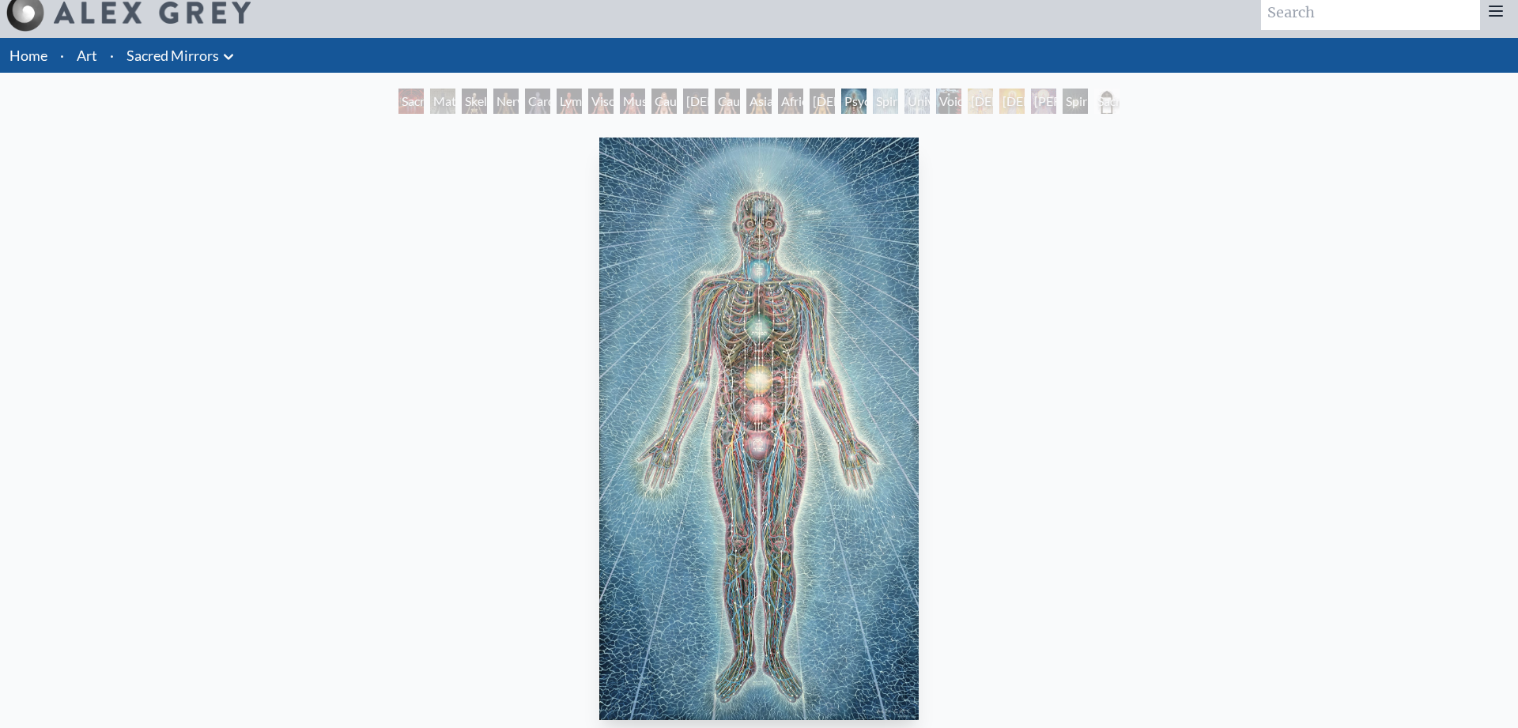
click at [930, 97] on div "Universal Mind Lattice" at bounding box center [917, 101] width 25 height 25
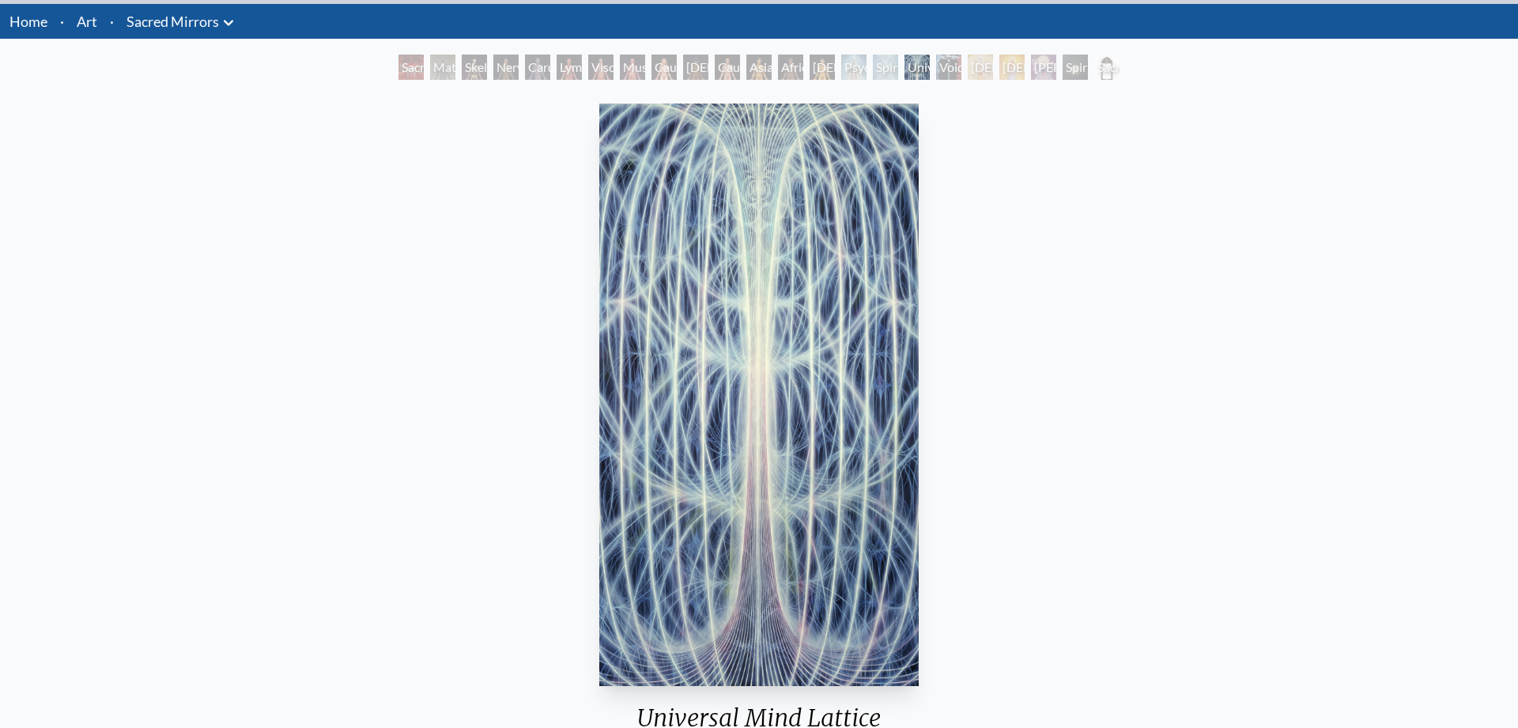
scroll to position [55, 0]
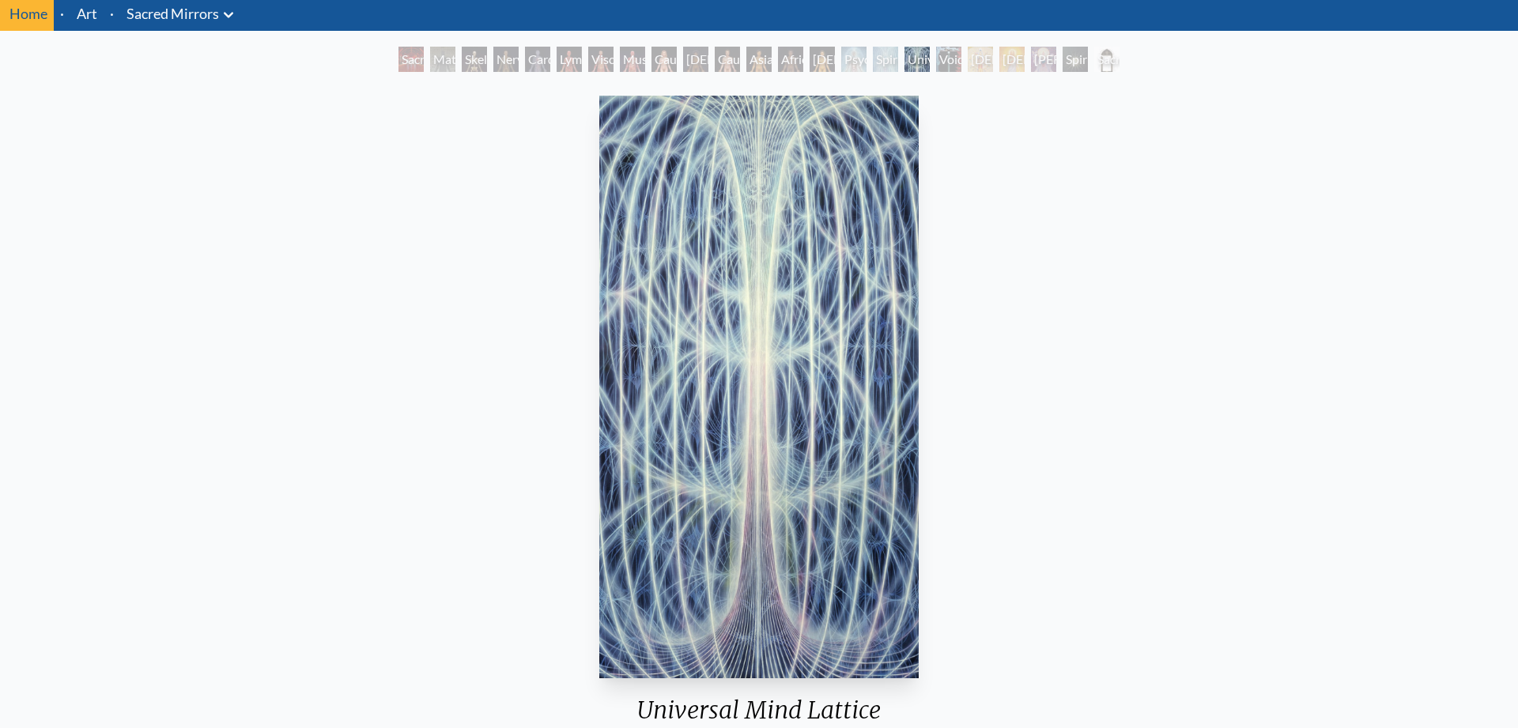
click at [989, 62] on div "Avalokitesvara" at bounding box center [980, 59] width 25 height 25
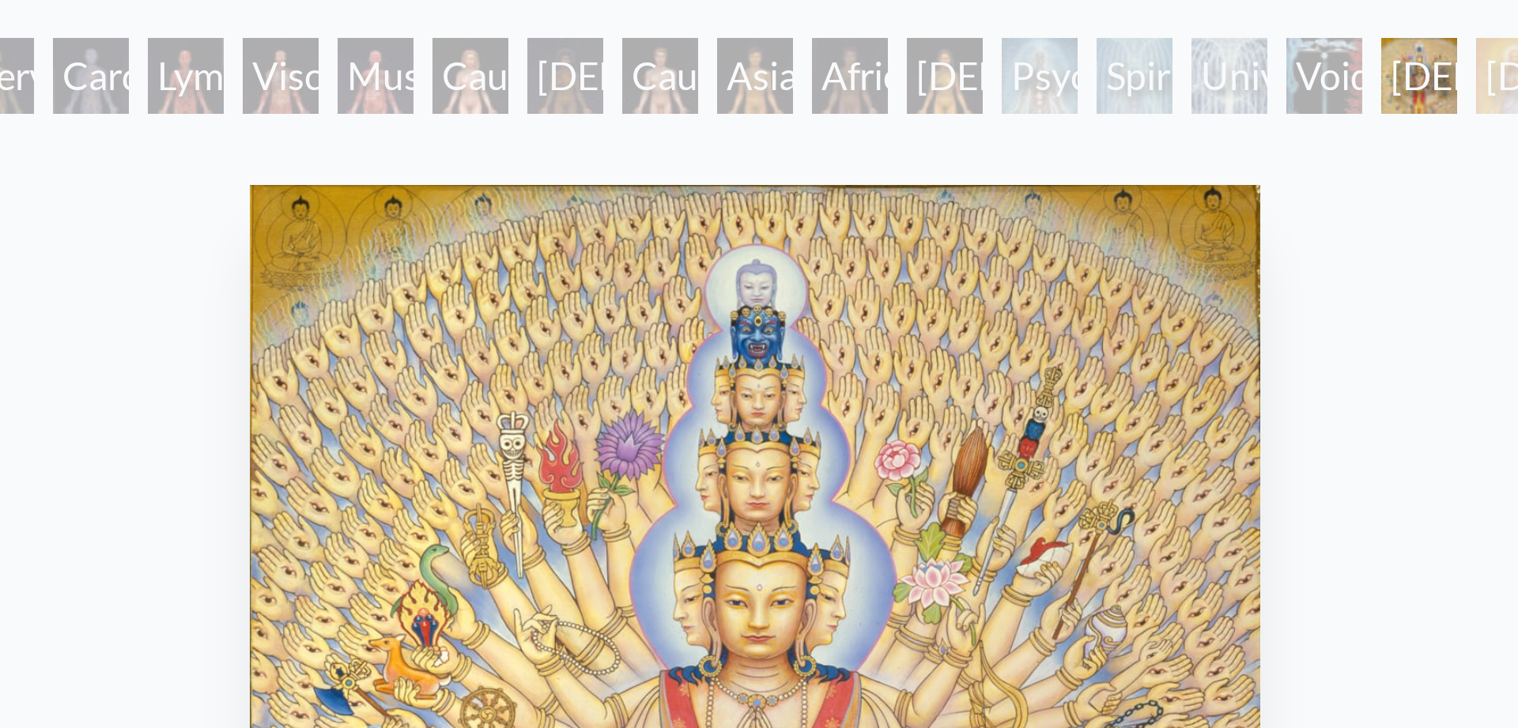
scroll to position [88, 0]
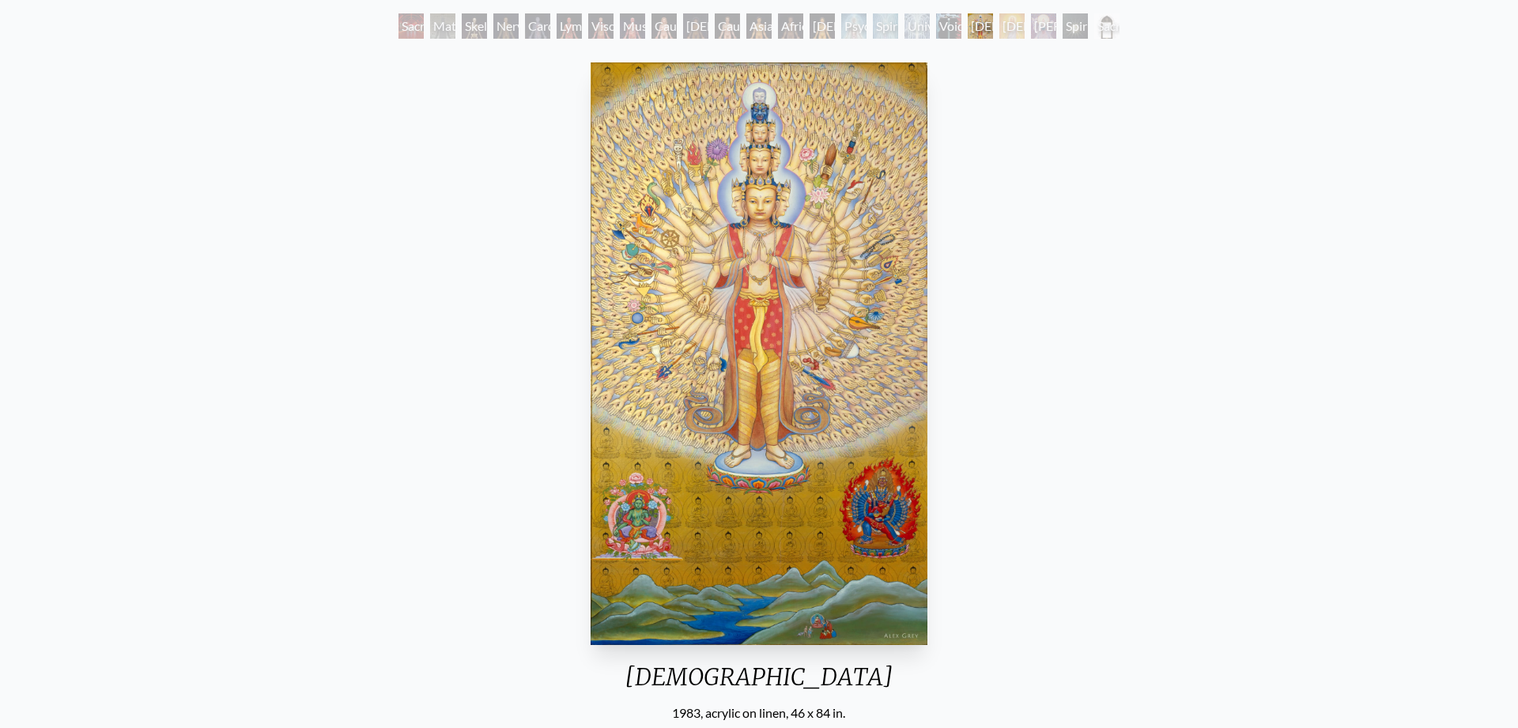
click at [1000, 23] on div "Christ" at bounding box center [1012, 25] width 25 height 25
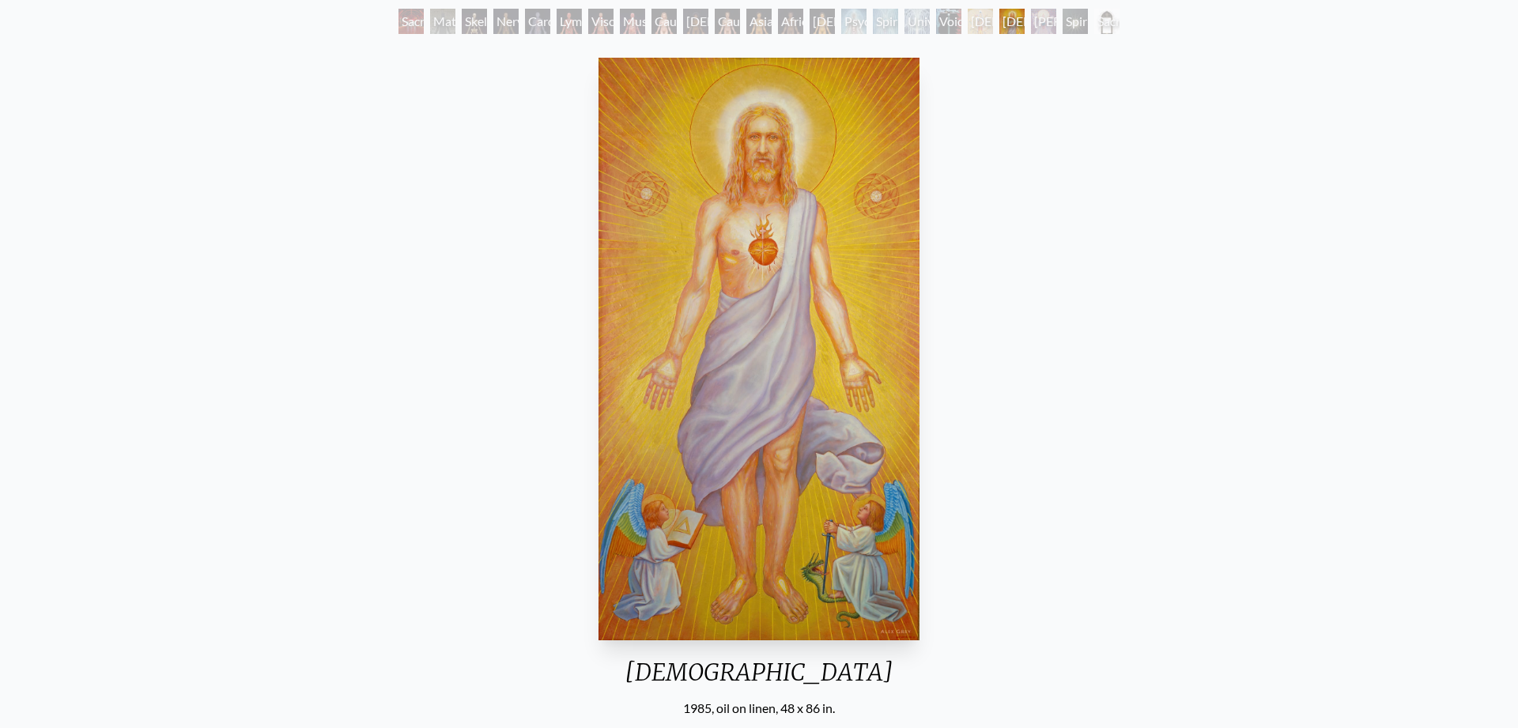
scroll to position [87, 0]
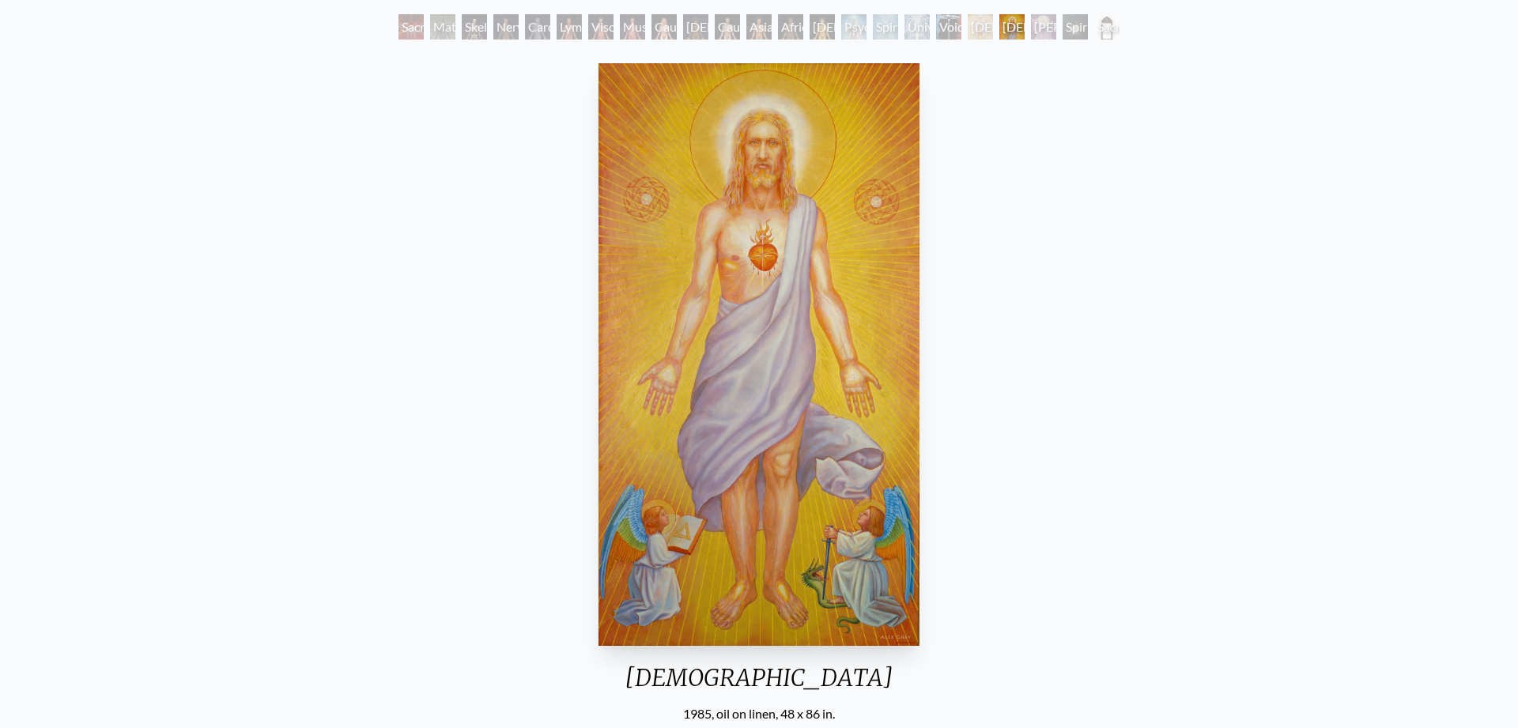
click at [1031, 36] on div "Sophia" at bounding box center [1043, 26] width 25 height 25
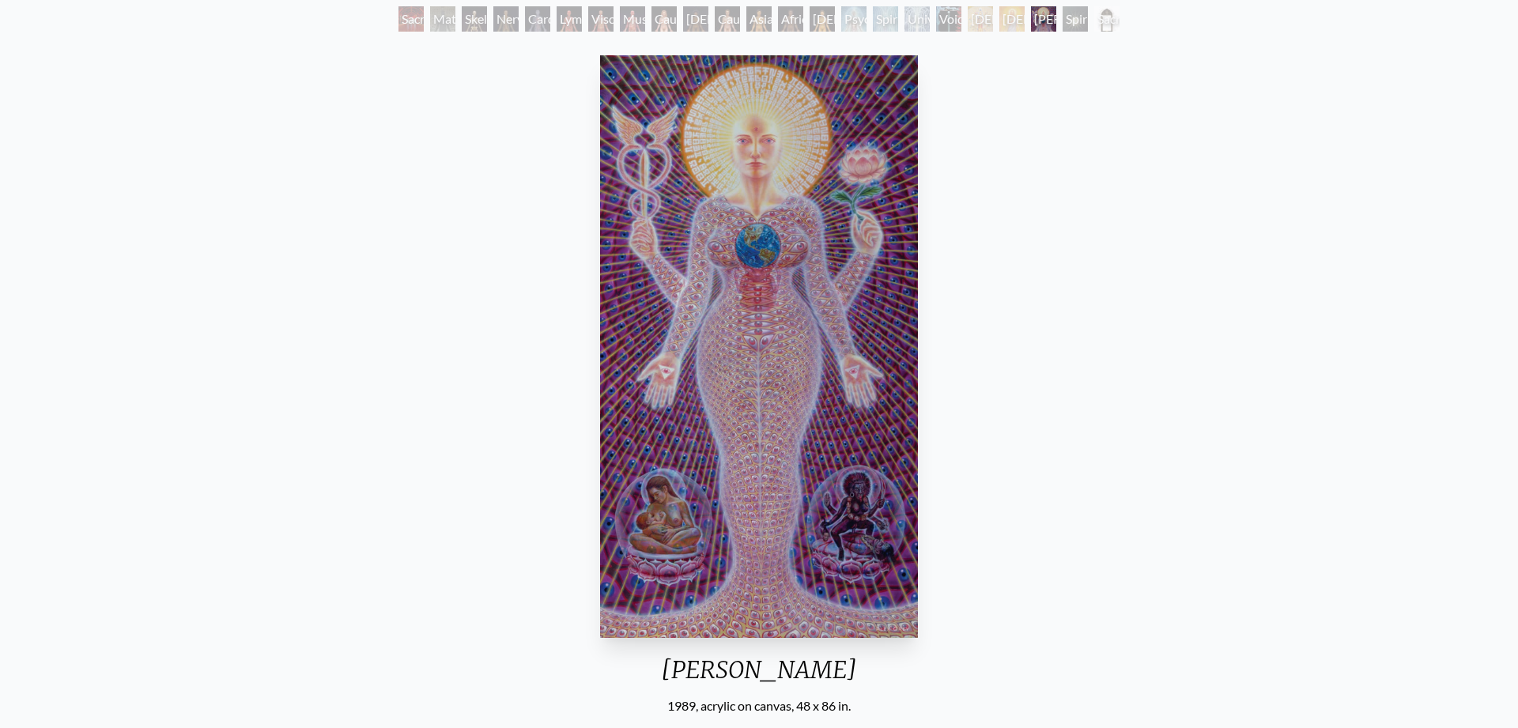
scroll to position [40, 0]
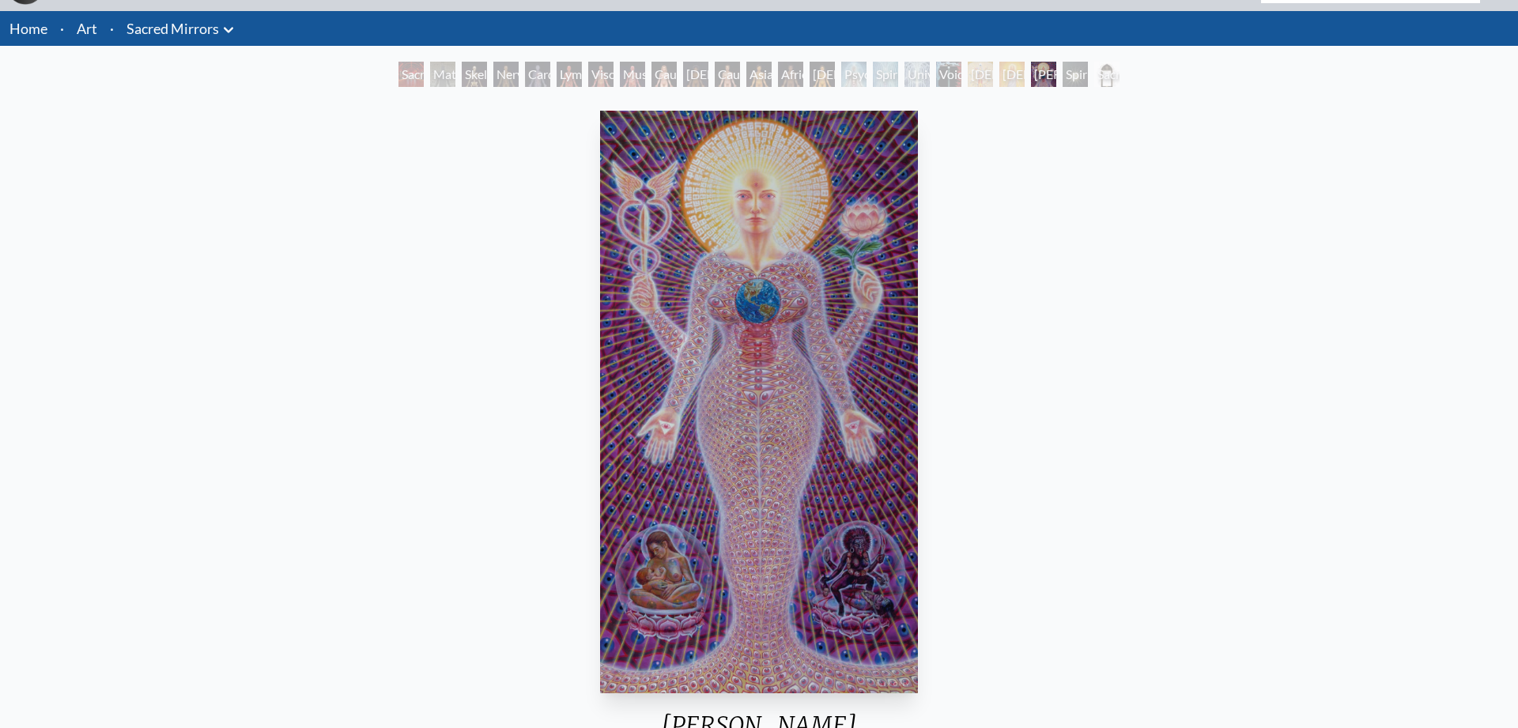
click at [1063, 77] on div "Spiritual World" at bounding box center [1075, 74] width 25 height 25
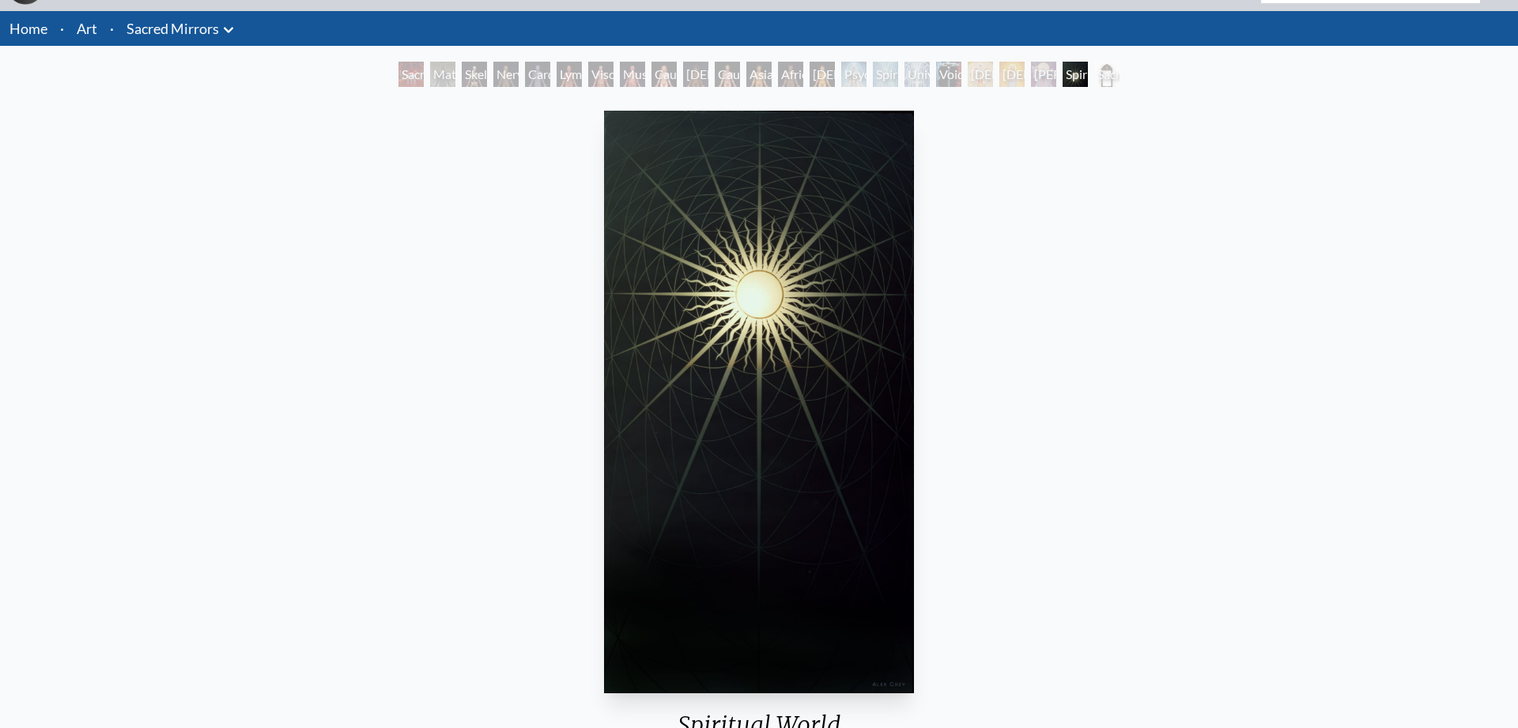
click at [1094, 78] on div "Sacred Mirrors Frame" at bounding box center [1106, 74] width 25 height 25
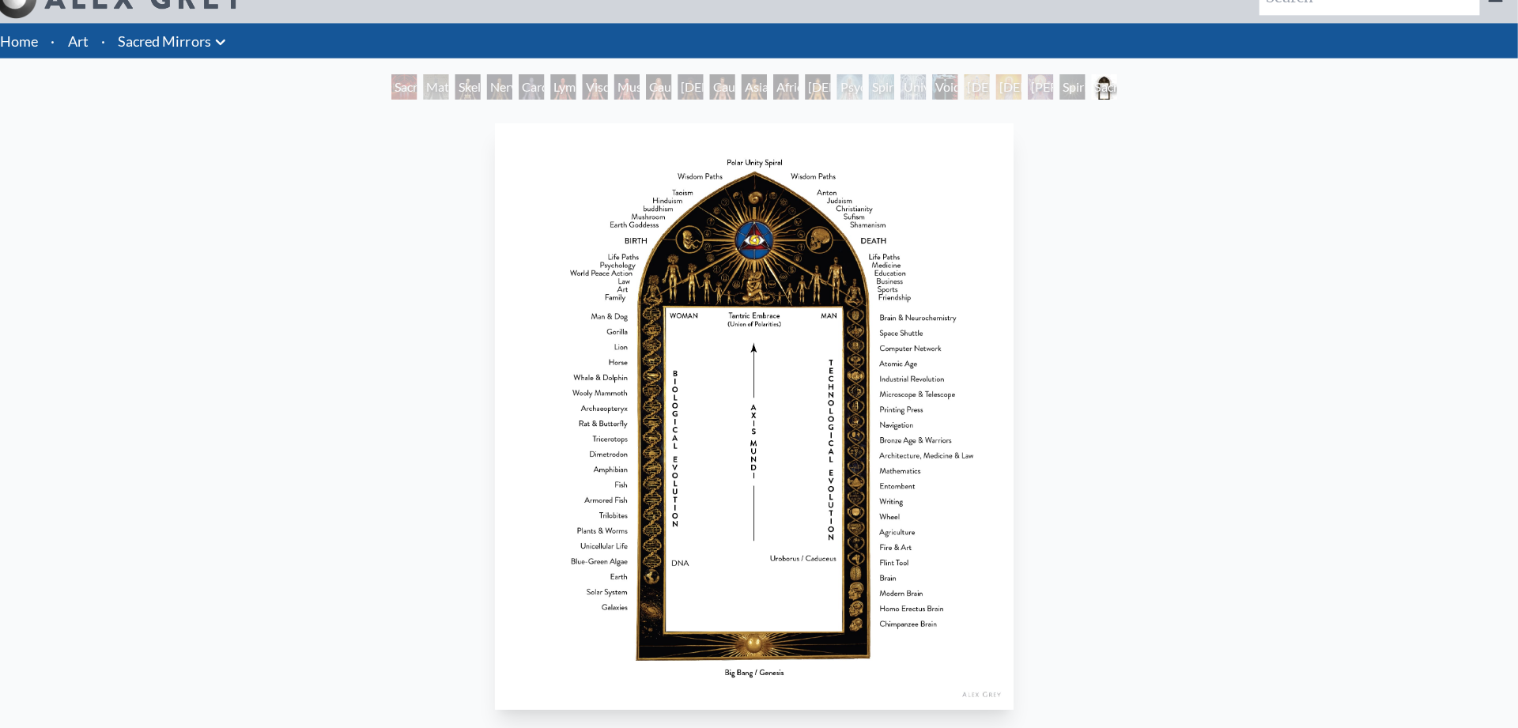
scroll to position [25, 0]
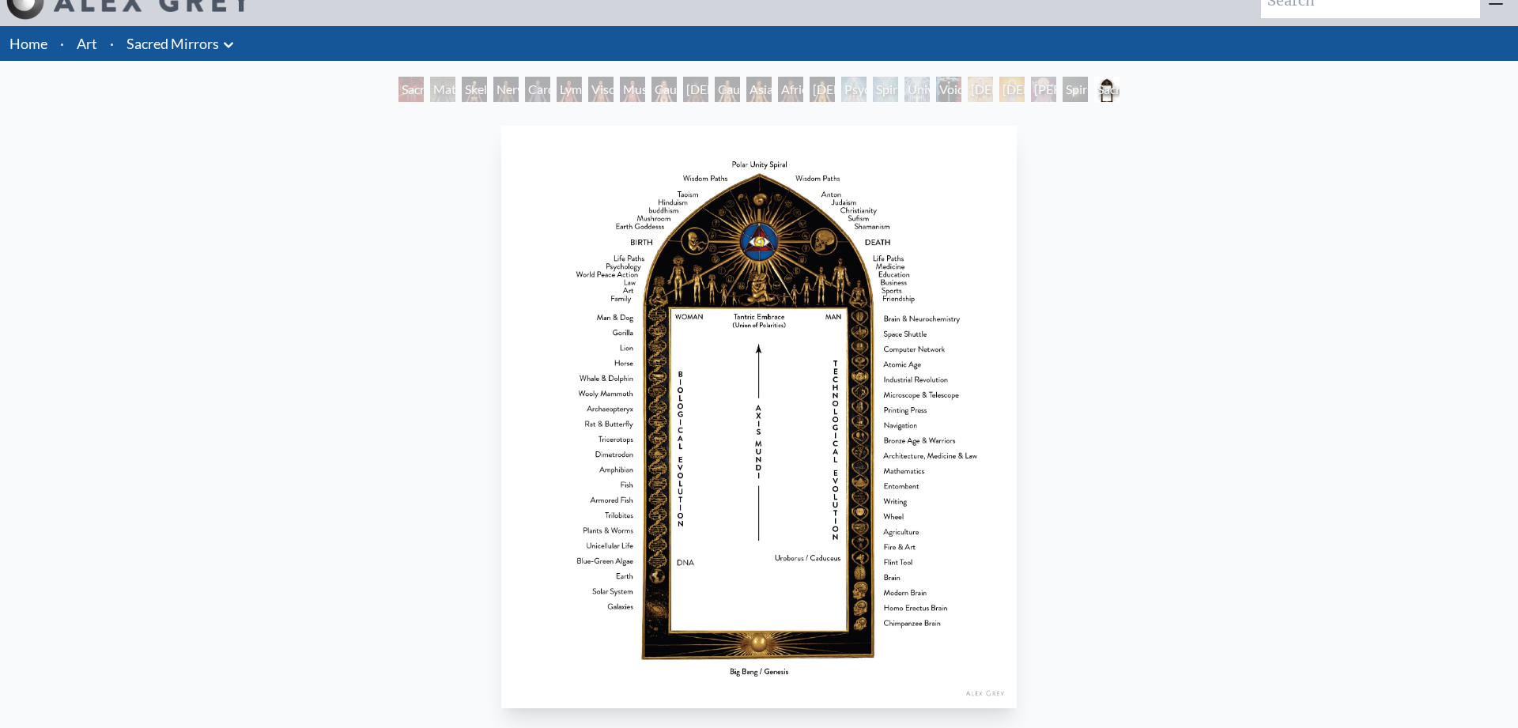
click at [1118, 90] on div "Sacred Mirrors Frame" at bounding box center [1106, 89] width 25 height 25
click at [18, 51] on link "Home" at bounding box center [28, 43] width 38 height 17
